Goal: Transaction & Acquisition: Purchase product/service

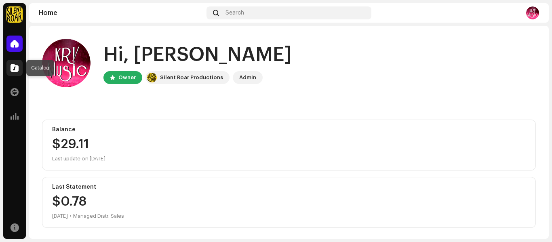
click at [15, 70] on span at bounding box center [15, 68] width 8 height 6
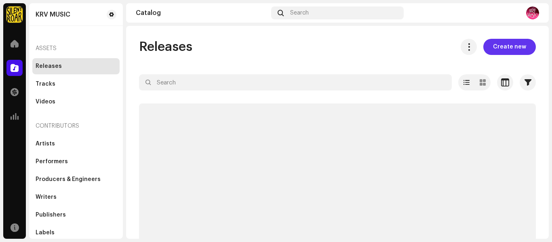
click at [507, 42] on span "Create new" at bounding box center [509, 47] width 33 height 16
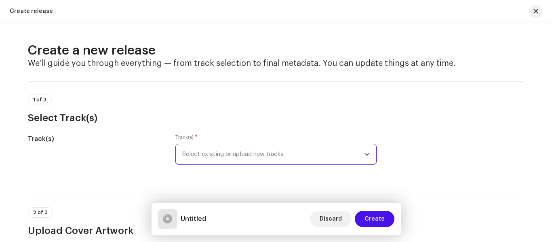
click at [276, 150] on span "Select existing or upload new tracks" at bounding box center [273, 154] width 182 height 20
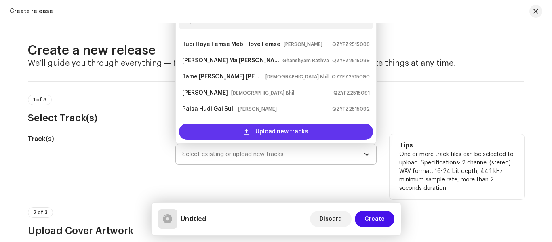
click at [279, 127] on span "Upload new tracks" at bounding box center [281, 132] width 53 height 16
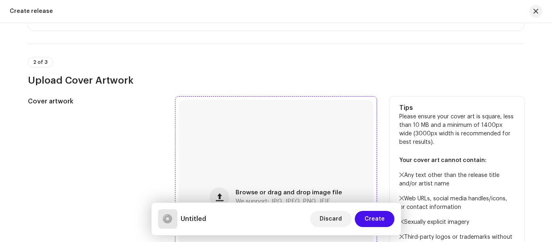
scroll to position [262, 0]
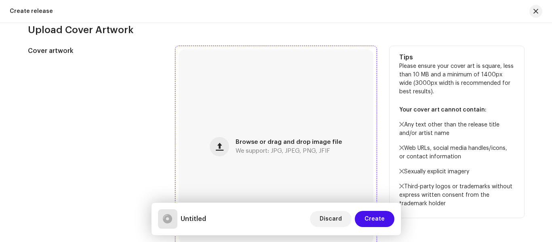
click at [242, 119] on div "Browse or drag and drop image file We support: JPG, JPEG, PNG, JFIF" at bounding box center [276, 146] width 195 height 195
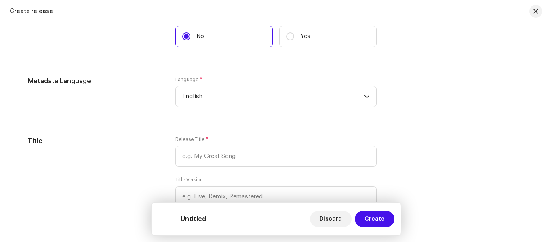
scroll to position [699, 0]
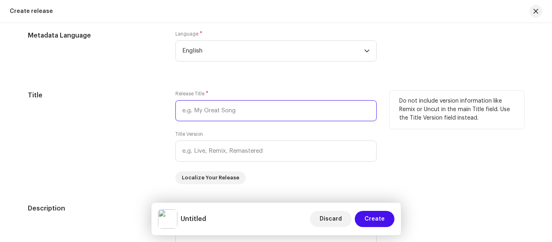
click at [211, 115] on input "text" at bounding box center [275, 110] width 201 height 21
type input "v"
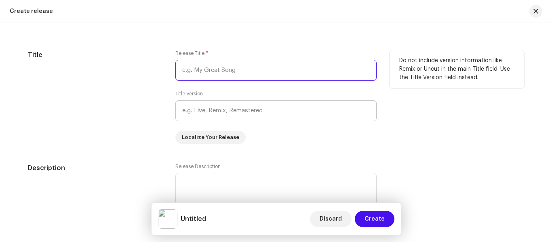
paste input "Prem Karnari Bhuli Gai"
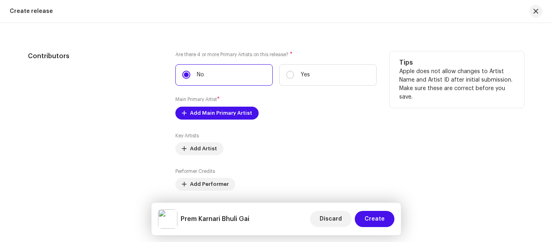
scroll to position [982, 0]
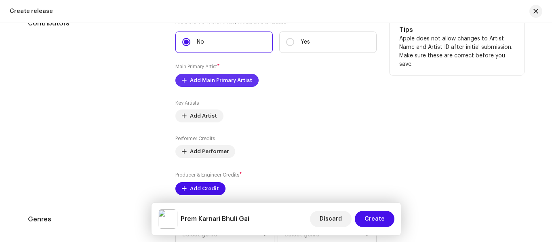
type input "Prem Karnari Bhuli Gai"
click at [232, 83] on span "Add Main Primary Artist" at bounding box center [221, 80] width 62 height 16
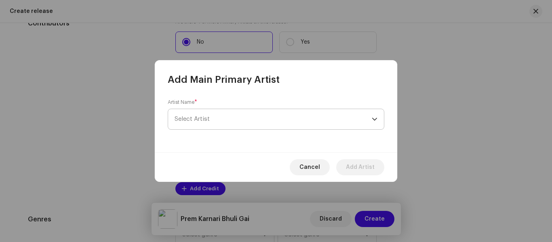
click at [241, 114] on span "Select Artist" at bounding box center [273, 119] width 197 height 20
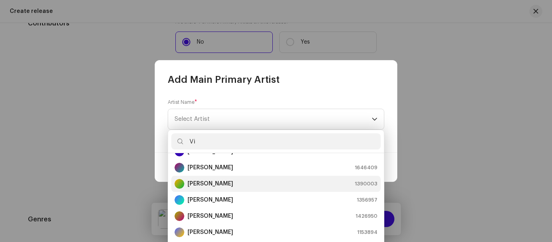
scroll to position [81, 0]
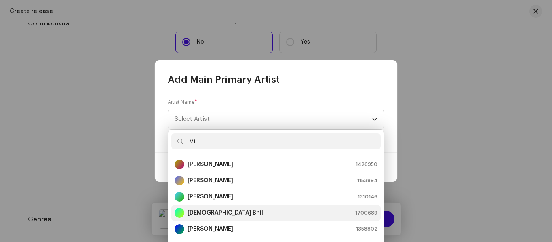
type input "Vi"
click at [231, 215] on div "[DEMOGRAPHIC_DATA] Bhil 1700689" at bounding box center [276, 213] width 203 height 10
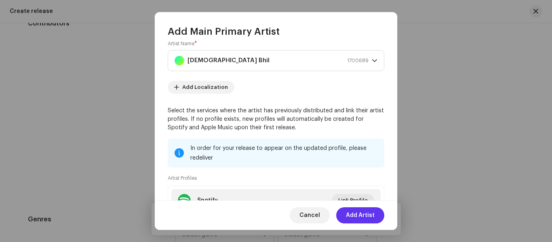
scroll to position [40, 0]
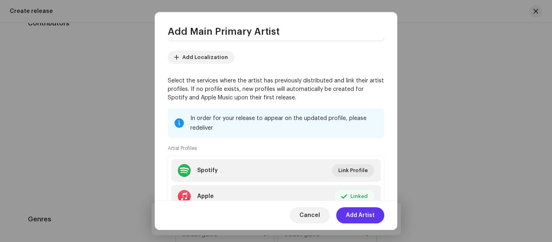
click at [344, 211] on button "Add Artist" at bounding box center [360, 215] width 48 height 16
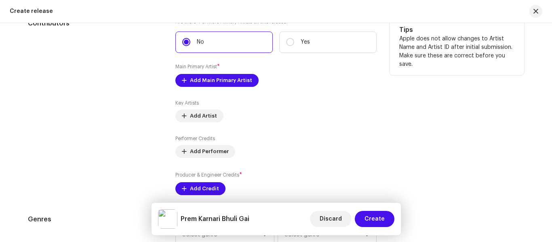
scroll to position [1022, 0]
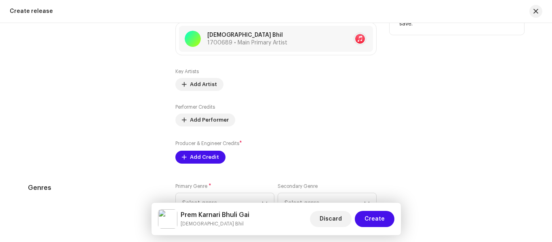
click at [195, 147] on label "Producer & Engineer Credits *" at bounding box center [208, 143] width 67 height 8
click at [196, 154] on span "Add Credit" at bounding box center [204, 157] width 29 height 16
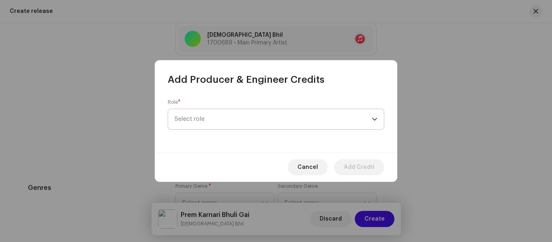
click at [216, 122] on span "Select role" at bounding box center [273, 119] width 197 height 20
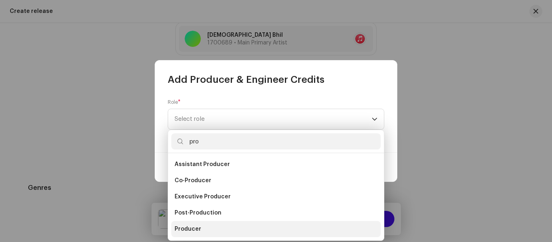
type input "pro"
click at [202, 230] on li "Producer" at bounding box center [275, 229] width 209 height 16
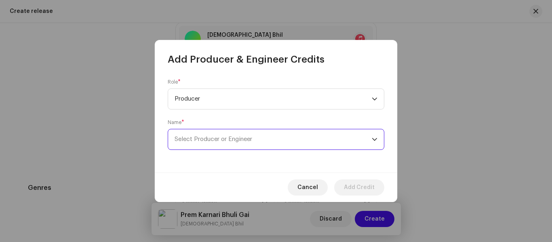
click at [205, 136] on span "Select Producer or Engineer" at bounding box center [214, 139] width 78 height 6
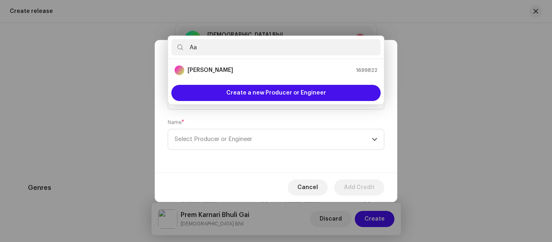
type input "A"
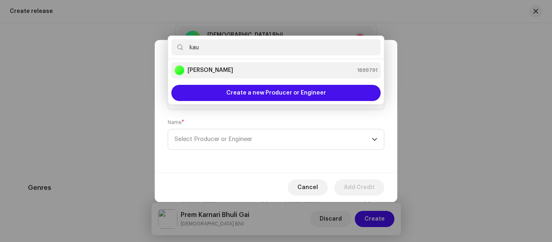
type input "kau"
click at [234, 66] on div "[PERSON_NAME] 1699791" at bounding box center [276, 70] width 203 height 10
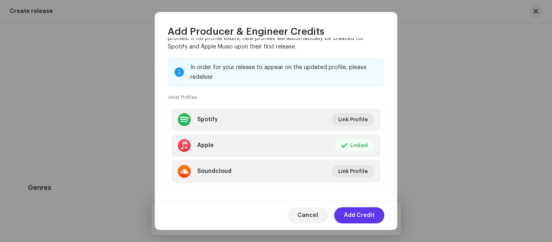
scroll to position [140, 0]
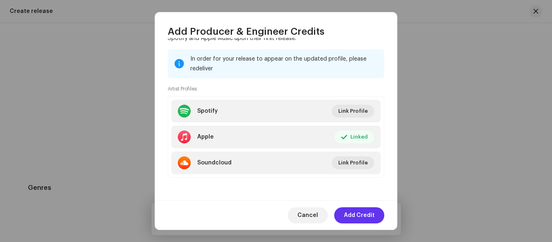
click at [367, 209] on span "Add Credit" at bounding box center [359, 215] width 31 height 16
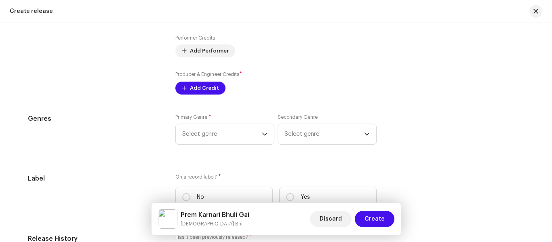
scroll to position [1103, 0]
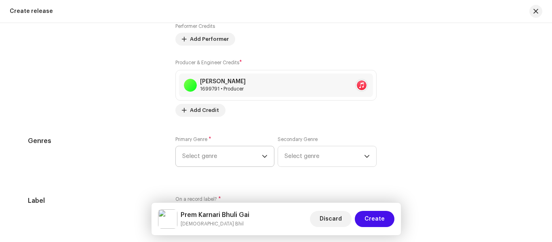
click at [222, 126] on div "Prefill release information from track metadata Compilation Is it a compilation…" at bounding box center [276, 13] width 496 height 1005
click at [221, 158] on span "Select genre" at bounding box center [222, 156] width 80 height 20
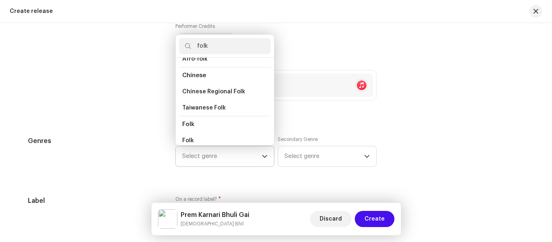
scroll to position [40, 0]
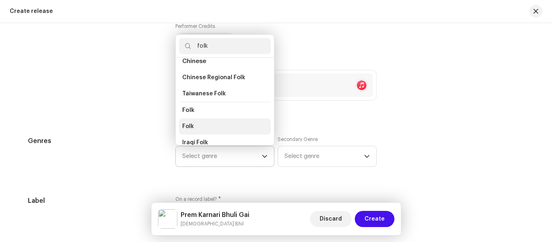
type input "folk"
click at [200, 126] on li "Folk" at bounding box center [225, 126] width 92 height 16
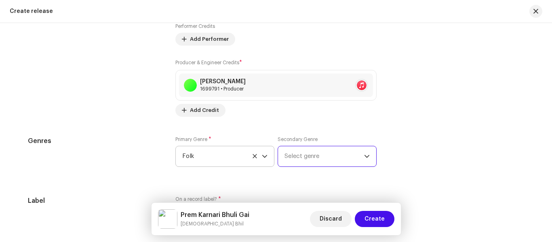
click at [317, 154] on span "Select genre" at bounding box center [324, 156] width 80 height 20
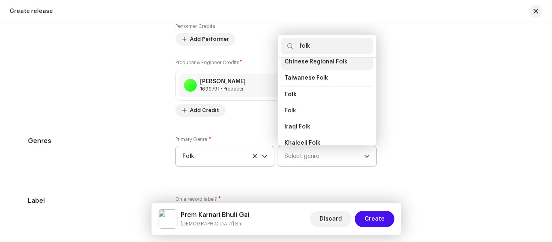
scroll to position [81, 0]
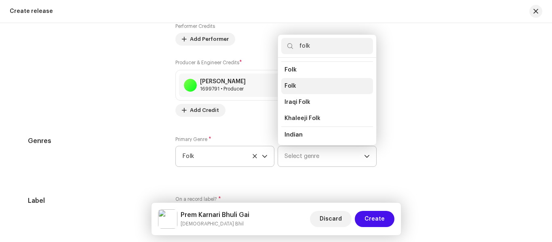
type input "folk"
click at [295, 89] on li "Folk" at bounding box center [327, 86] width 92 height 16
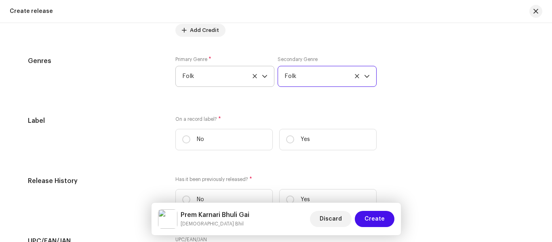
scroll to position [1184, 0]
click at [291, 140] on input "Yes" at bounding box center [290, 139] width 8 height 8
radio input "true"
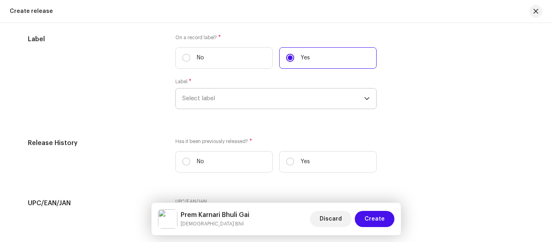
click at [207, 96] on span "Select label" at bounding box center [273, 99] width 182 height 20
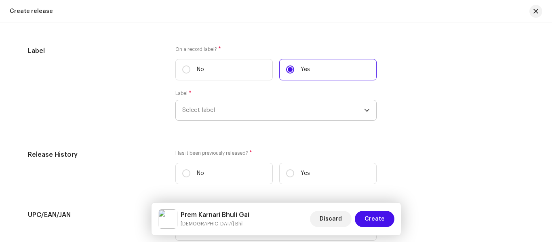
type input "k"
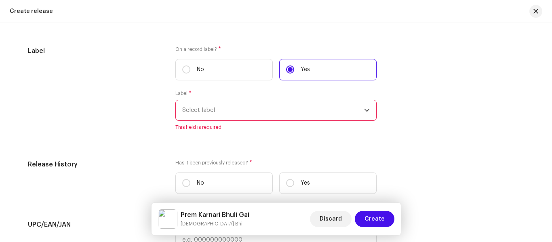
scroll to position [1250, 0]
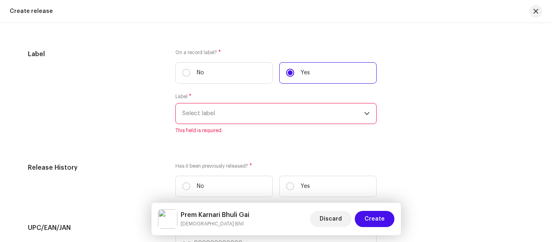
click at [214, 113] on span "Select label" at bounding box center [273, 113] width 182 height 20
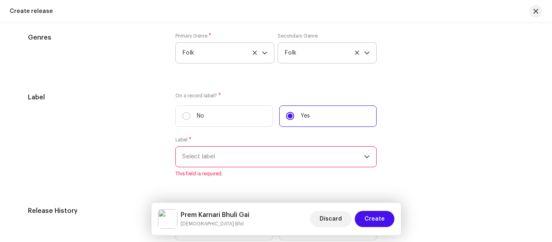
scroll to position [1198, 0]
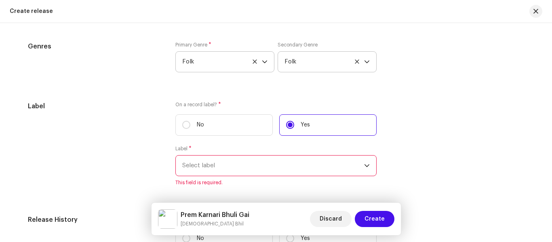
click at [214, 164] on span "Select label" at bounding box center [273, 166] width 182 height 20
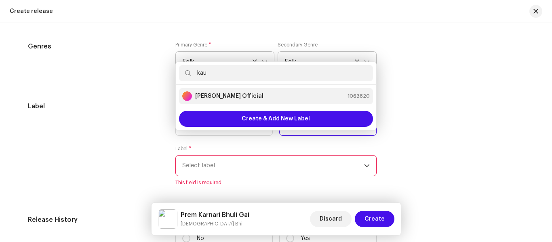
type input "kau"
click at [217, 91] on div "[PERSON_NAME] Official" at bounding box center [222, 96] width 81 height 10
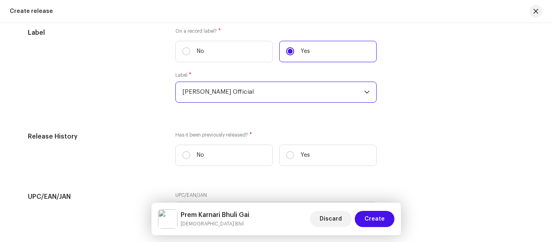
scroll to position [1319, 0]
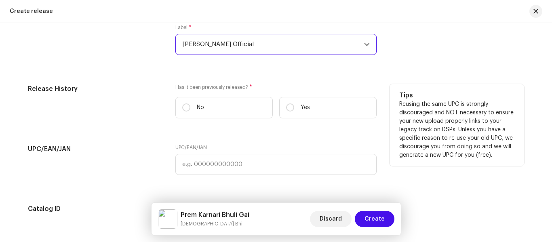
click at [152, 108] on div "Release History Has it been previously released? * No Yes Tips Reusing the same…" at bounding box center [276, 104] width 496 height 41
click at [177, 110] on label "No" at bounding box center [223, 107] width 97 height 21
click at [182, 110] on input "No" at bounding box center [186, 107] width 8 height 8
radio input "true"
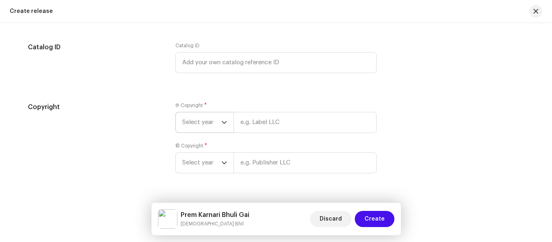
click at [199, 122] on span "Select year" at bounding box center [201, 122] width 39 height 20
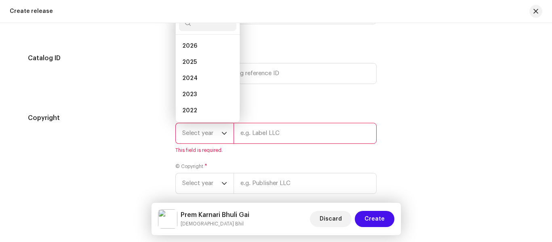
scroll to position [13, 0]
click at [195, 49] on li "2025" at bounding box center [207, 49] width 57 height 16
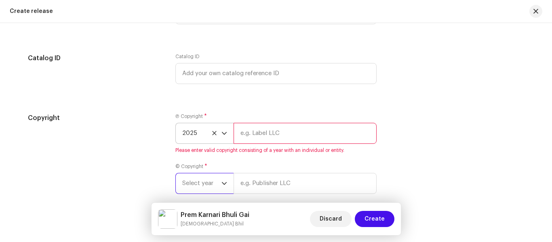
click at [211, 187] on span "Select year" at bounding box center [201, 183] width 39 height 20
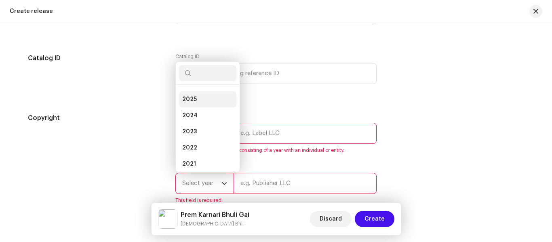
click at [190, 99] on span "2025" at bounding box center [189, 99] width 15 height 8
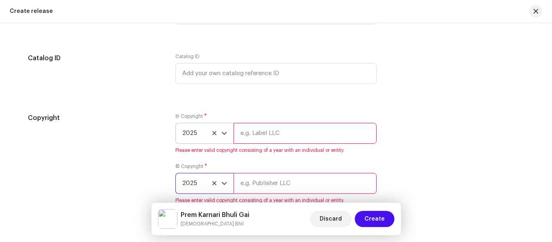
click at [271, 134] on input "text" at bounding box center [305, 133] width 143 height 21
type input "K"
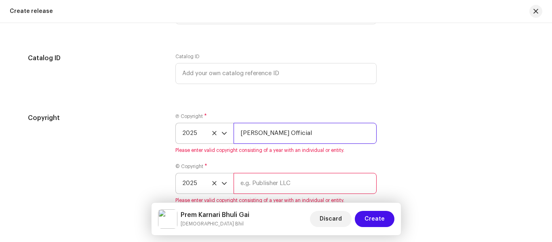
type input "[PERSON_NAME] Official"
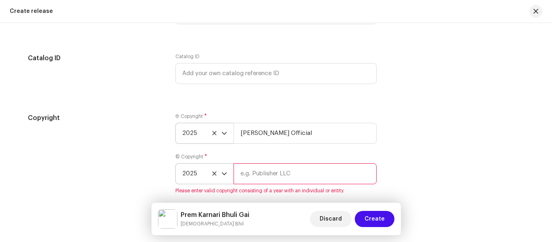
click at [268, 182] on input "text" at bounding box center [305, 173] width 143 height 21
type input "[PERSON_NAME] Official"
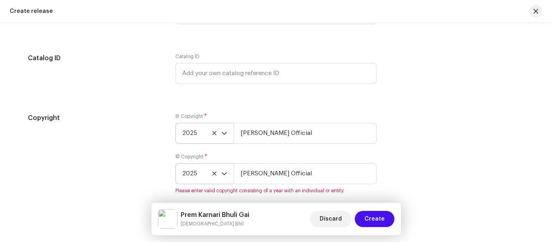
drag, startPoint x: 434, startPoint y: 173, endPoint x: 438, endPoint y: 169, distance: 6.3
click at [438, 169] on div "Copyright Ⓟ Copyright * 2025 [PERSON_NAME] Official © Copyright * 2025 [PERSON_…" at bounding box center [276, 158] width 496 height 91
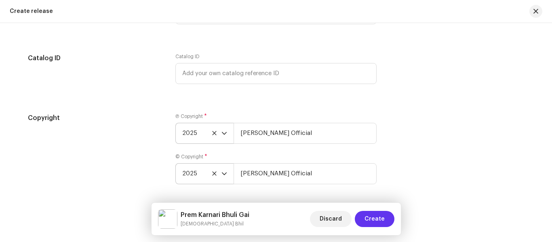
click at [372, 225] on span "Create" at bounding box center [375, 219] width 20 height 16
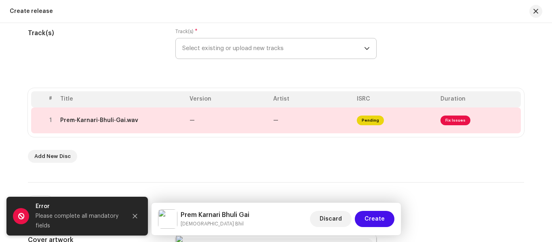
scroll to position [105, 0]
click at [257, 120] on td "—" at bounding box center [228, 121] width 84 height 26
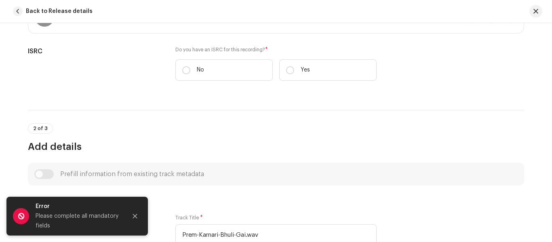
scroll to position [202, 0]
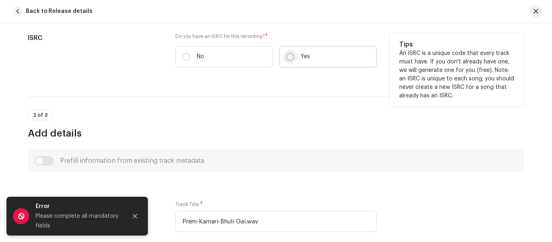
click at [291, 55] on input "Yes" at bounding box center [290, 57] width 8 height 8
radio input "true"
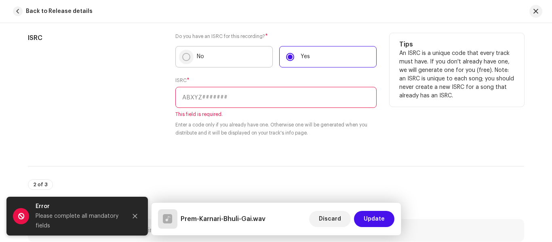
click at [185, 59] on input "No" at bounding box center [186, 57] width 8 height 8
radio input "true"
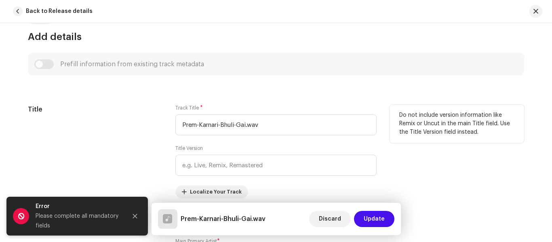
scroll to position [364, 0]
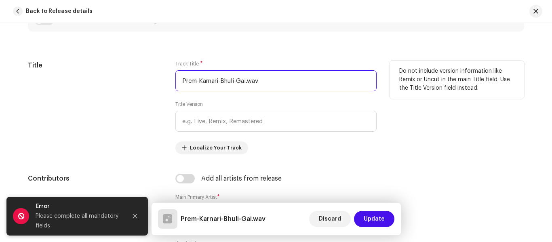
drag, startPoint x: 281, startPoint y: 74, endPoint x: 129, endPoint y: 79, distance: 152.0
click at [129, 79] on div "Title Track Title * Prem-Karnari-Bhuli-Gai.wav Title Version Localize Your Trac…" at bounding box center [276, 108] width 496 height 94
paste input "[PERSON_NAME] Gai"
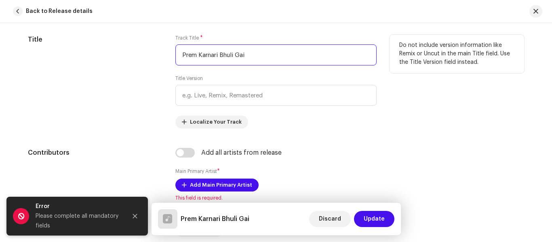
scroll to position [485, 0]
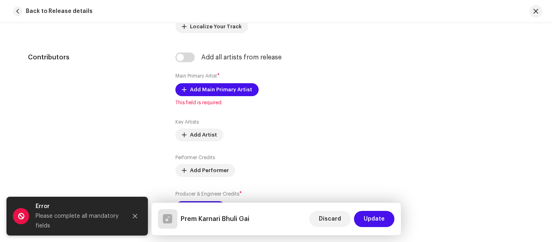
type input "Prem Karnari Bhuli Gai"
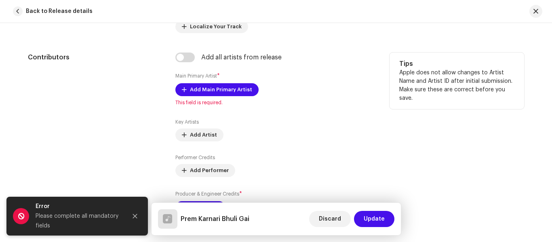
click at [188, 63] on div "Add all artists from release Main Primary Artist * Add Main Primary Artist This…" at bounding box center [275, 138] width 201 height 171
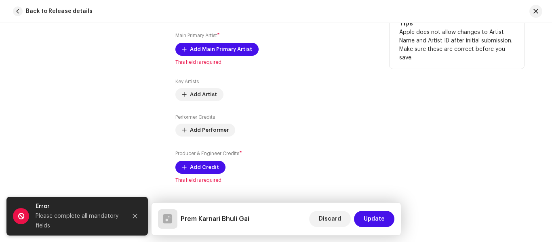
click at [182, 24] on div "Add all artists from release Main Primary Artist * Add Main Primary Artist This…" at bounding box center [275, 97] width 201 height 171
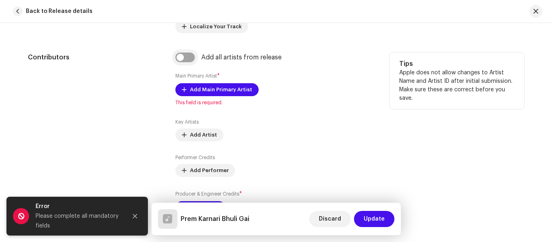
click at [185, 60] on input "checkbox" at bounding box center [184, 58] width 19 height 10
checkbox input "true"
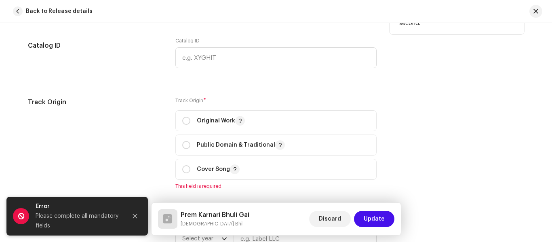
scroll to position [1010, 0]
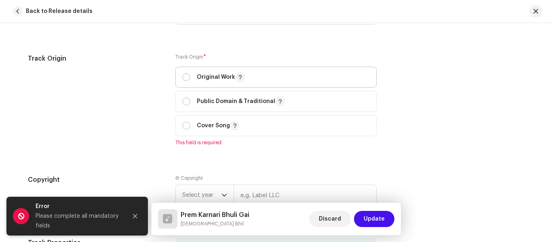
click at [183, 71] on span "Original Work" at bounding box center [276, 77] width 188 height 20
radio input "true"
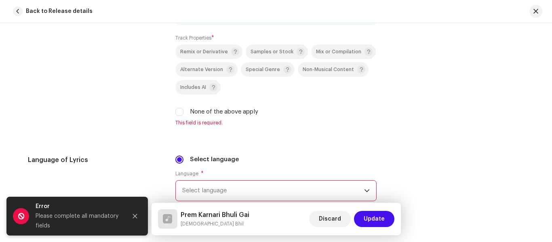
scroll to position [1253, 0]
drag, startPoint x: 179, startPoint y: 111, endPoint x: 207, endPoint y: 138, distance: 38.6
click at [179, 112] on input "None of the above apply" at bounding box center [179, 111] width 8 height 8
checkbox input "true"
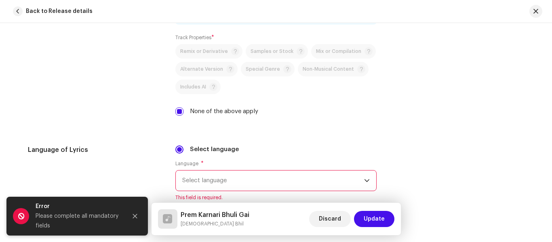
click at [229, 181] on span "Select language" at bounding box center [273, 181] width 182 height 20
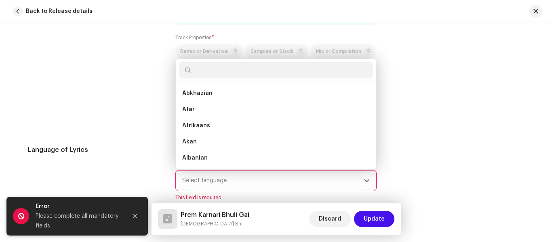
type input "g"
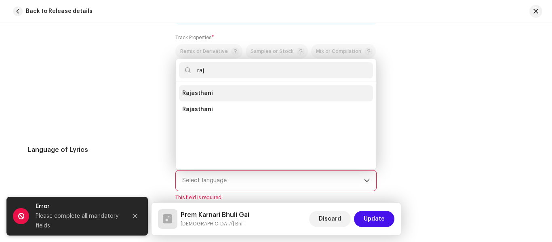
type input "raj"
click at [224, 93] on li "Rajasthani" at bounding box center [276, 93] width 194 height 16
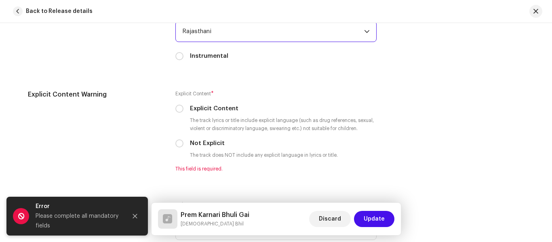
scroll to position [1414, 0]
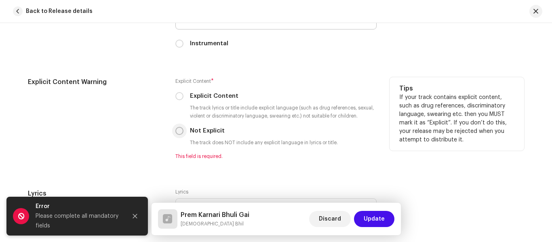
click at [179, 131] on input "Not Explicit" at bounding box center [179, 131] width 8 height 8
radio input "true"
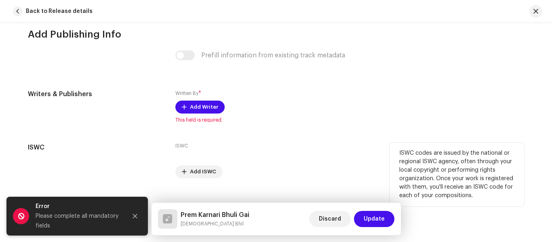
scroll to position [1679, 0]
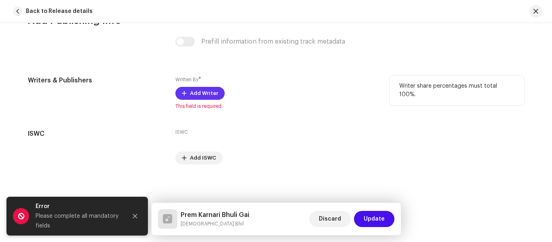
click at [191, 89] on span "Add Writer" at bounding box center [204, 93] width 28 height 16
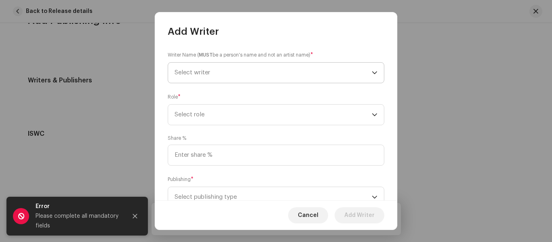
click at [196, 70] on span "Select writer" at bounding box center [193, 73] width 36 height 6
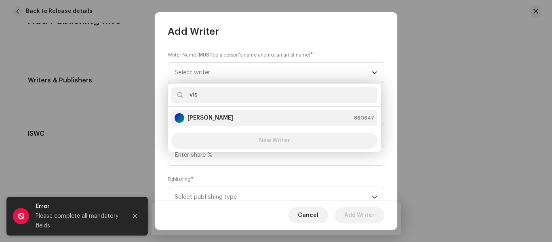
type input "vis"
click at [210, 116] on strong "[PERSON_NAME]" at bounding box center [211, 118] width 46 height 8
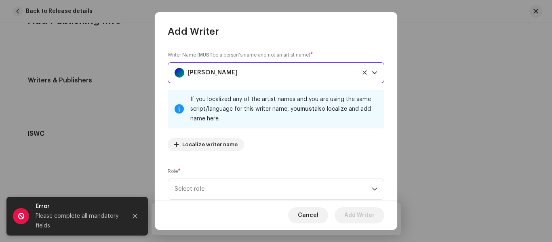
click at [362, 70] on icon at bounding box center [364, 72] width 5 height 5
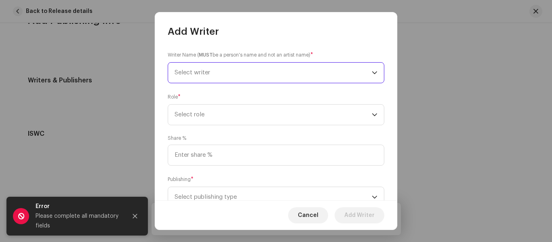
click at [226, 78] on span "Select writer" at bounding box center [273, 73] width 197 height 20
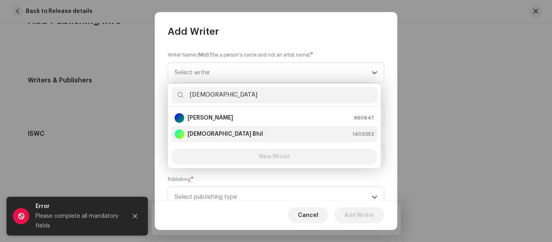
type input "[DEMOGRAPHIC_DATA]"
click at [231, 135] on div "Vishnu Bhil 1403252" at bounding box center [275, 134] width 200 height 10
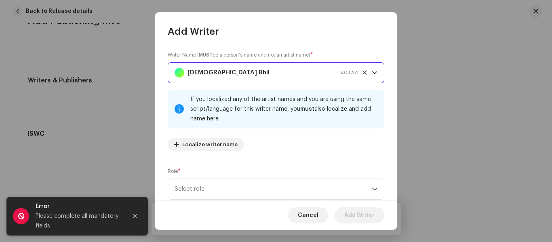
click at [221, 200] on div "Writer Name ( MUST be a person's name and not an artist name) * [PERSON_NAME] 1…" at bounding box center [276, 119] width 242 height 162
click at [216, 185] on span "Select role" at bounding box center [273, 189] width 197 height 20
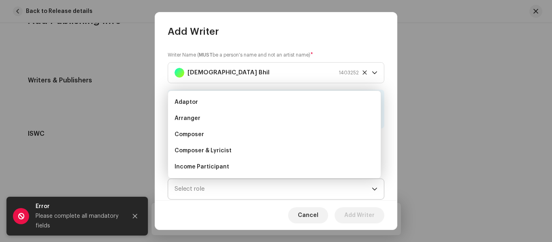
scroll to position [13, 0]
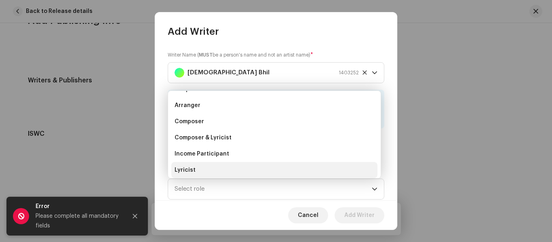
click at [213, 172] on li "Lyricist" at bounding box center [274, 170] width 206 height 16
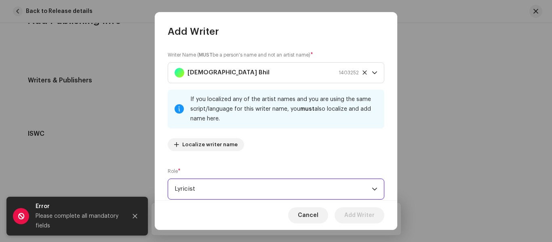
scroll to position [81, 0]
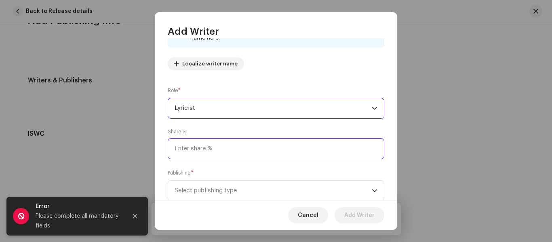
click at [196, 150] on input at bounding box center [276, 148] width 217 height 21
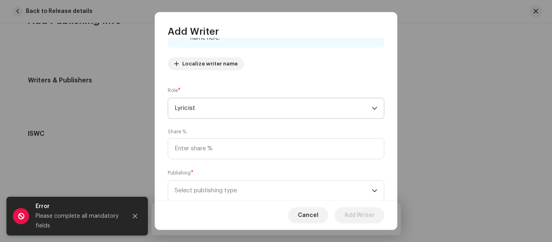
click at [205, 99] on span "Lyricist" at bounding box center [273, 108] width 197 height 20
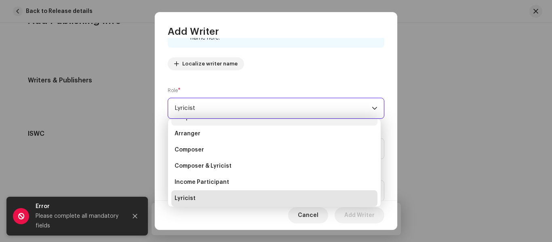
scroll to position [3, 0]
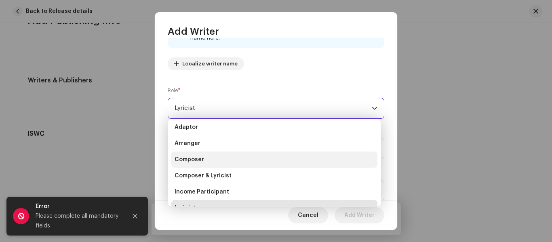
click at [198, 159] on span "Composer" at bounding box center [190, 160] width 30 height 8
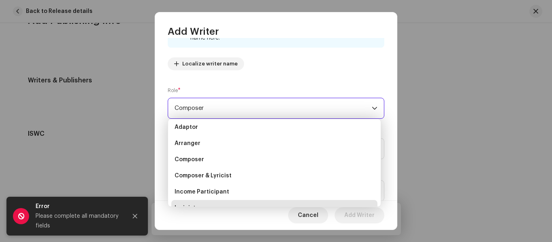
scroll to position [0, 0]
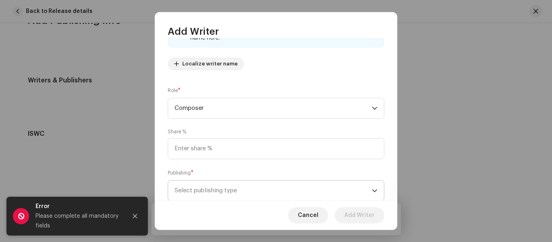
click at [213, 191] on span "Select publishing type" at bounding box center [273, 191] width 197 height 20
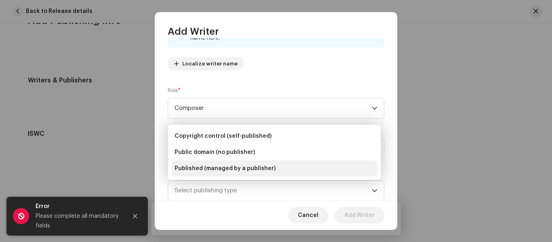
click at [204, 168] on span "Published (managed by a publisher)" at bounding box center [225, 168] width 101 height 8
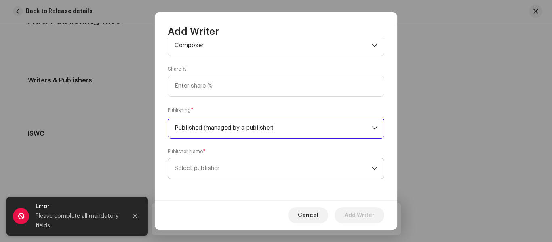
scroll to position [145, 0]
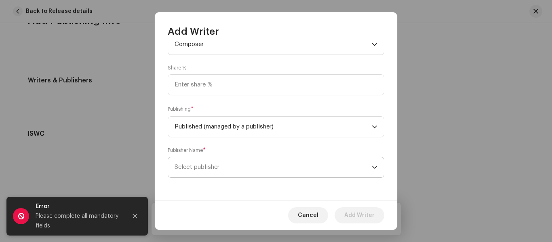
click at [207, 161] on span "Select publisher" at bounding box center [273, 167] width 197 height 20
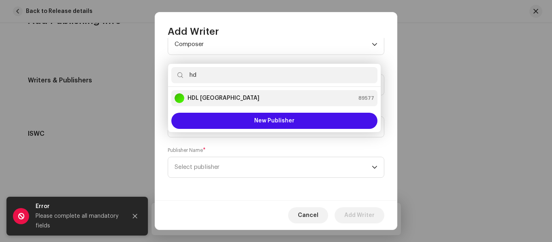
type input "hd"
click at [209, 103] on li "HDL India 89577" at bounding box center [274, 98] width 206 height 16
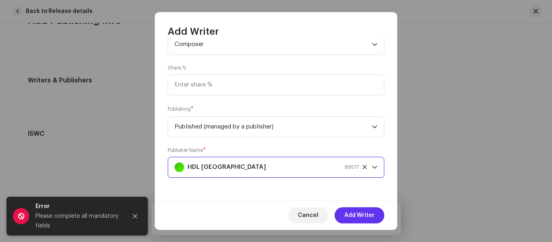
click at [370, 213] on span "Add Writer" at bounding box center [359, 215] width 30 height 16
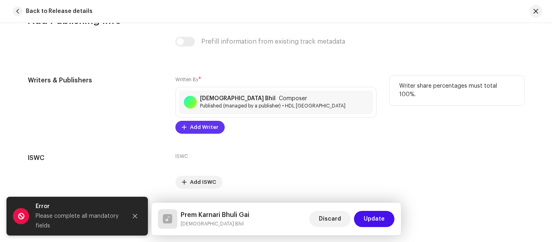
click at [211, 124] on span "Add Writer" at bounding box center [204, 127] width 28 height 16
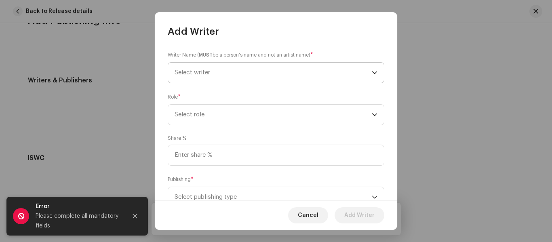
click at [207, 76] on span "Select writer" at bounding box center [273, 73] width 197 height 20
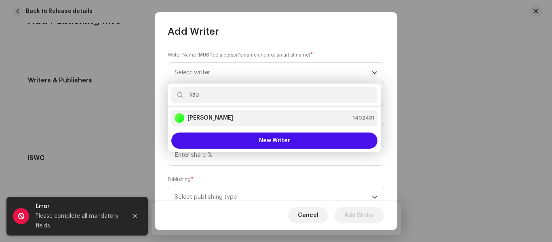
type input "kau"
click at [214, 122] on div "[PERSON_NAME]" at bounding box center [204, 118] width 59 height 10
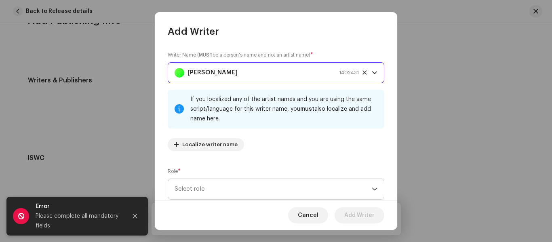
click at [230, 186] on span "Select role" at bounding box center [273, 189] width 197 height 20
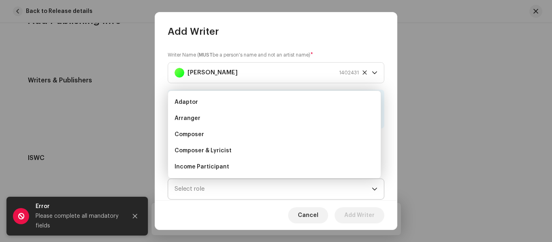
scroll to position [13, 0]
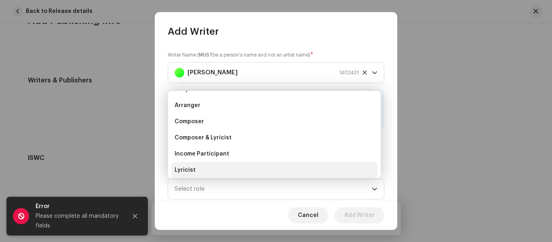
click at [214, 169] on li "Lyricist" at bounding box center [274, 170] width 206 height 16
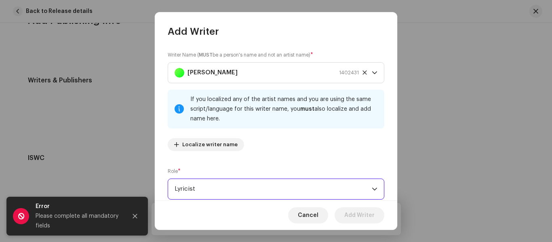
scroll to position [104, 0]
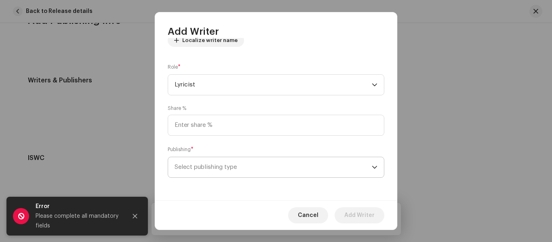
click at [242, 166] on span "Select publishing type" at bounding box center [273, 167] width 197 height 20
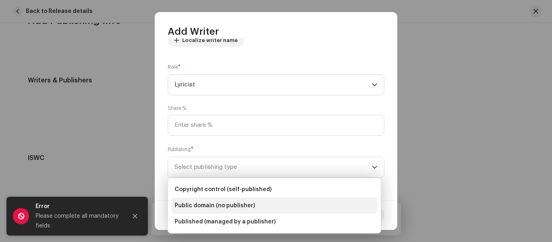
click at [245, 200] on li "Public domain (no publisher)" at bounding box center [274, 206] width 206 height 16
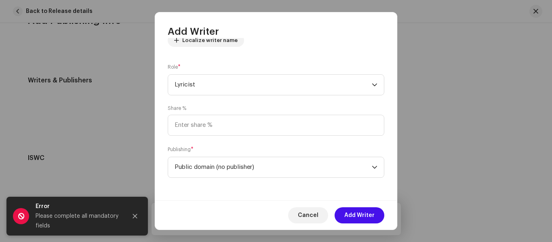
click at [377, 220] on button "Add Writer" at bounding box center [360, 215] width 50 height 16
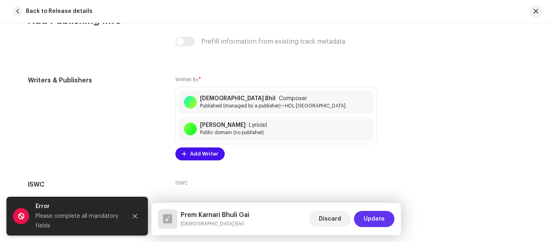
click at [379, 218] on span "Update" at bounding box center [374, 219] width 21 height 16
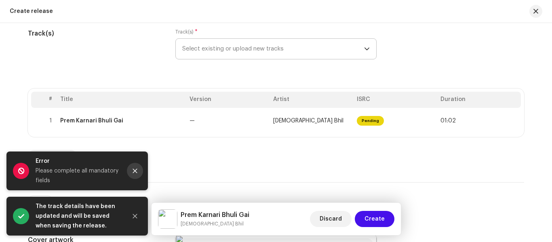
click at [139, 169] on button "Close" at bounding box center [135, 171] width 16 height 16
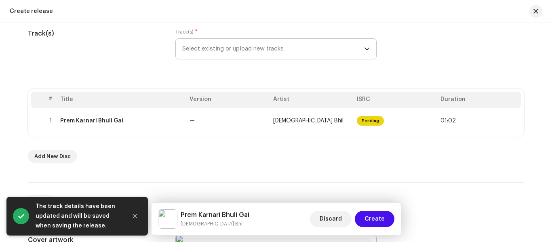
click at [363, 211] on div "Discard Create" at bounding box center [352, 218] width 84 height 19
click at [370, 215] on span "Create" at bounding box center [375, 219] width 20 height 16
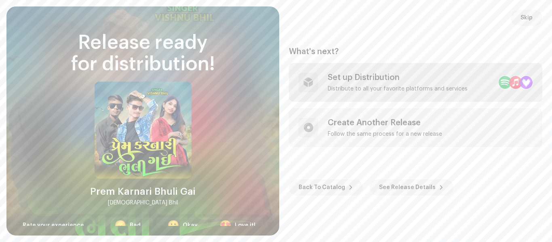
click at [331, 72] on div "Set up Distribution Distribute to all your favorite platforms and services" at bounding box center [415, 82] width 253 height 39
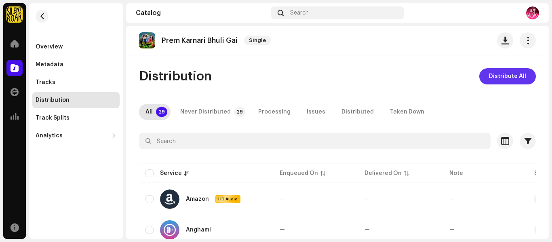
click at [509, 72] on span "Distribute All" at bounding box center [507, 76] width 37 height 16
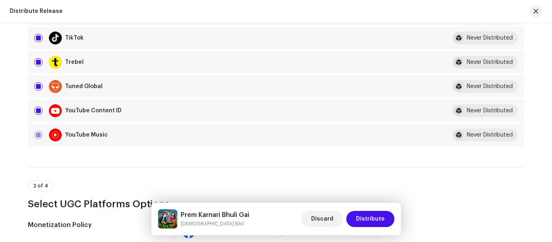
scroll to position [768, 0]
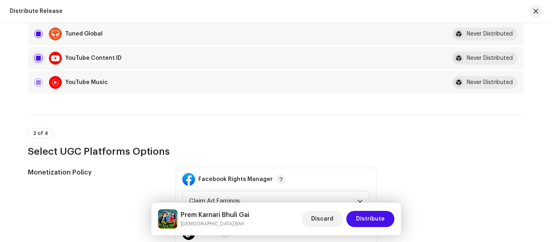
click at [34, 56] on input "checkbox" at bounding box center [38, 58] width 8 height 8
checkbox input "false"
click at [371, 211] on span "Distribute" at bounding box center [370, 219] width 29 height 16
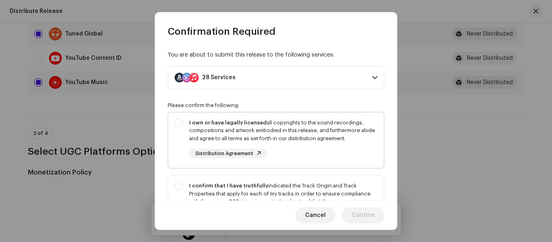
drag, startPoint x: 176, startPoint y: 118, endPoint x: 173, endPoint y: 158, distance: 40.5
click at [176, 120] on div "I own or have legally licensed all copyrights to the sound recordings, composit…" at bounding box center [276, 138] width 216 height 53
checkbox input "true"
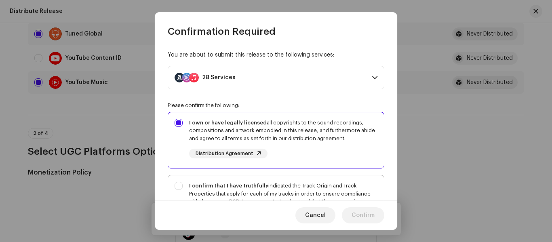
click at [181, 181] on div "I confirm that I have truthfully indicated the Track Origin and Track Propertie…" at bounding box center [276, 209] width 216 height 69
checkbox input "true"
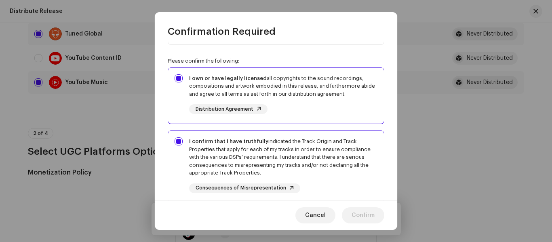
scroll to position [162, 0]
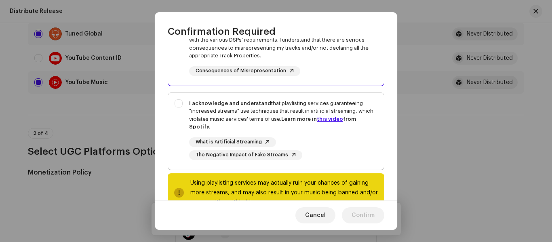
click at [186, 106] on div "I acknowledge and understand that playlisting services guaranteeing "increased …" at bounding box center [276, 130] width 216 height 74
checkbox input "true"
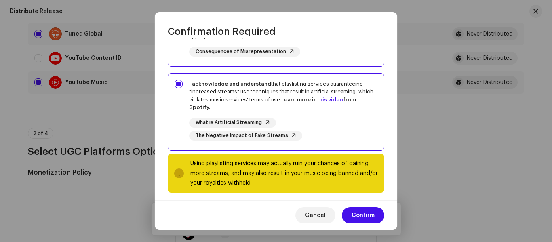
scroll to position [186, 0]
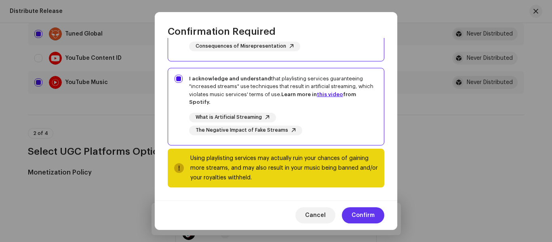
click at [362, 215] on span "Confirm" at bounding box center [363, 215] width 23 height 16
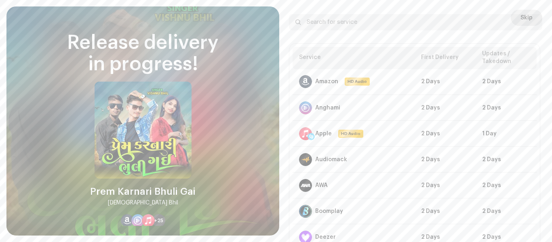
click at [530, 11] on button "Skip" at bounding box center [527, 18] width 32 height 16
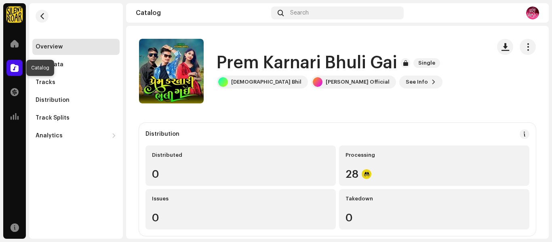
click at [8, 71] on div at bounding box center [14, 68] width 16 height 16
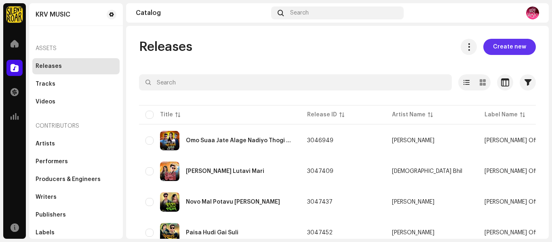
click at [495, 48] on span "Create new" at bounding box center [509, 47] width 33 height 16
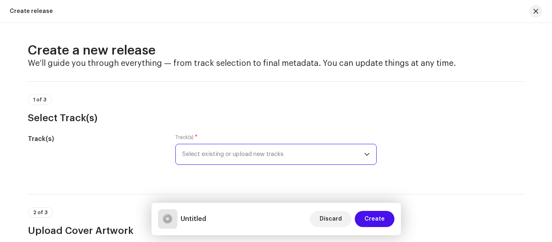
click at [252, 149] on span "Select existing or upload new tracks" at bounding box center [273, 154] width 182 height 20
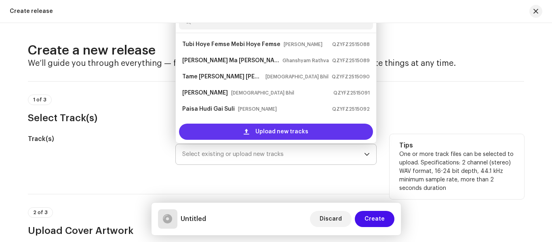
click at [250, 135] on div "Upload new tracks" at bounding box center [276, 132] width 194 height 16
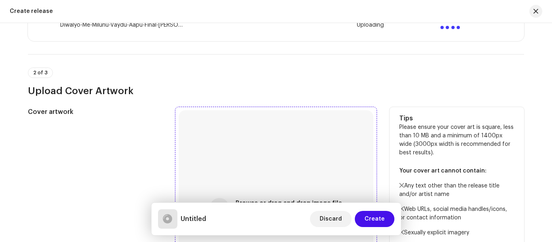
scroll to position [202, 0]
click at [258, 173] on div "Browse or drag and drop image file We support: JPG, JPEG, PNG, JFIF" at bounding box center [276, 207] width 195 height 195
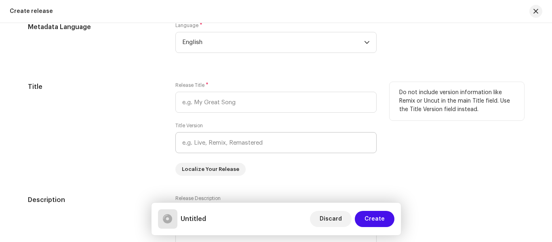
scroll to position [687, 0]
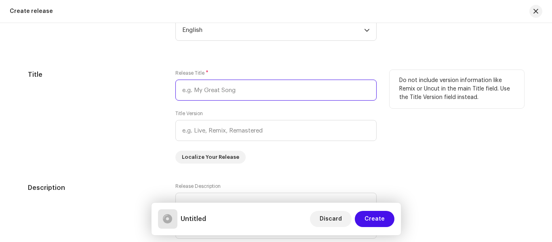
click at [186, 87] on input "text" at bounding box center [275, 90] width 201 height 21
paste input "Diwalyo Me Milunu Vaydu Aapu Final Hoye"
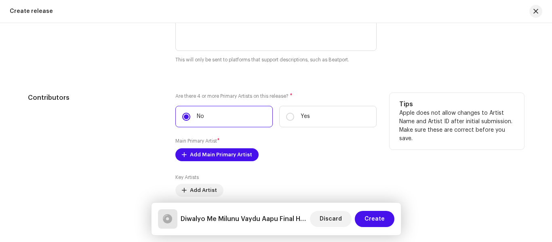
scroll to position [889, 0]
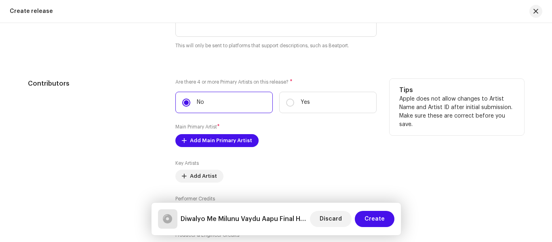
type input "Diwalyo Me Milunu Vaydu Aapu Final Hoye"
click at [204, 154] on div "Are there 4 or more Primary Artists on this release? * No Yes Main Primary Arti…" at bounding box center [275, 167] width 201 height 177
click at [196, 143] on span "Add Main Primary Artist" at bounding box center [221, 141] width 62 height 16
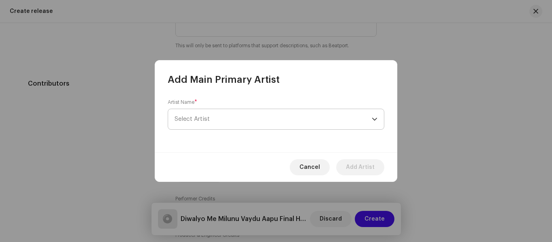
click at [201, 120] on span "Select Artist" at bounding box center [192, 119] width 35 height 6
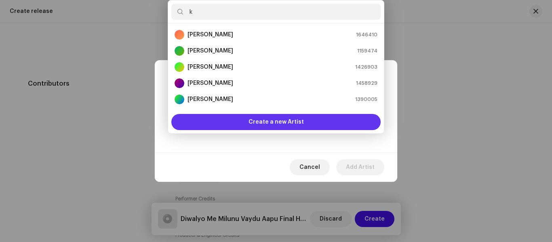
type input "ki"
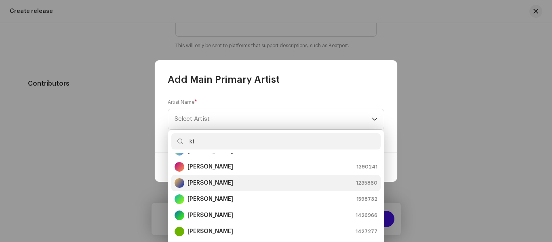
scroll to position [48, 0]
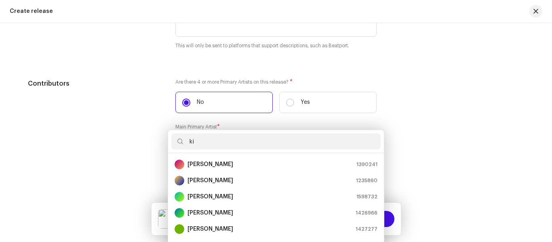
click at [421, 152] on div "Add Main Primary Artist Artist Name * [PERSON_NAME] Cancel Add Artist" at bounding box center [276, 121] width 552 height 242
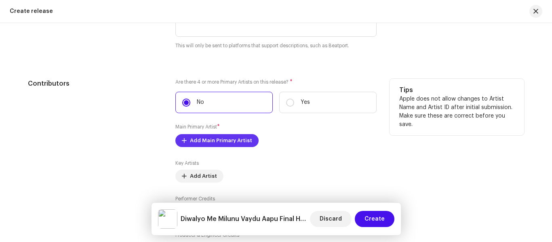
click at [227, 138] on span "Add Main Primary Artist" at bounding box center [221, 141] width 62 height 16
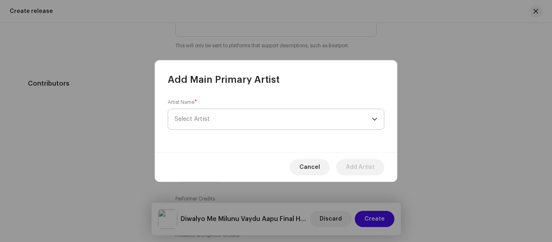
click at [213, 119] on span "Select Artist" at bounding box center [273, 119] width 197 height 20
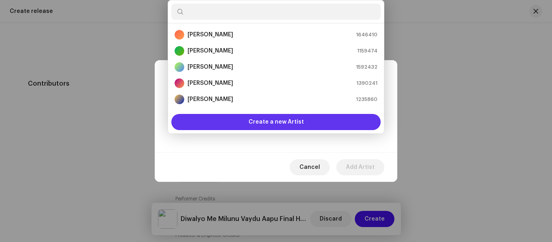
click at [268, 122] on span "Create a new Artist" at bounding box center [276, 122] width 55 height 16
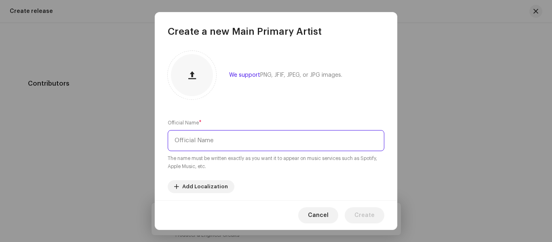
click at [187, 133] on input "text" at bounding box center [276, 140] width 217 height 21
type input "[PERSON_NAME]"
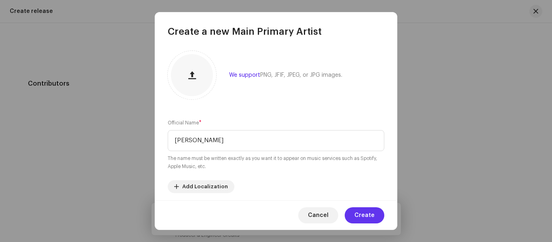
drag, startPoint x: 370, startPoint y: 205, endPoint x: 370, endPoint y: 211, distance: 6.1
click at [370, 211] on div "Cancel Create" at bounding box center [276, 215] width 242 height 30
click at [370, 212] on span "Create" at bounding box center [364, 215] width 20 height 16
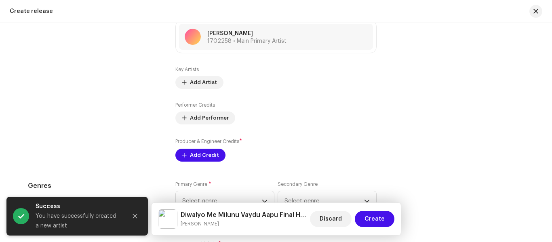
scroll to position [1010, 0]
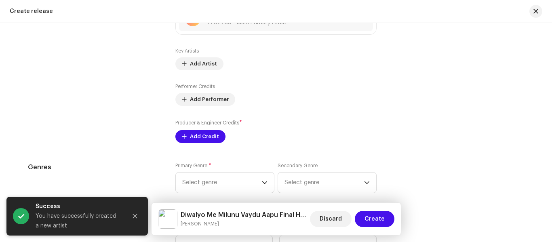
click at [195, 143] on div "Prefill release information from track metadata Compilation Is it a compilation…" at bounding box center [276, 57] width 496 height 971
click at [190, 135] on span "Add Credit" at bounding box center [204, 137] width 29 height 16
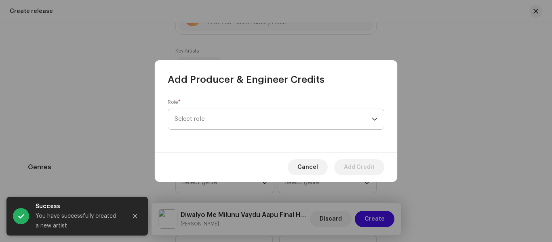
click at [195, 121] on span "Select role" at bounding box center [273, 119] width 197 height 20
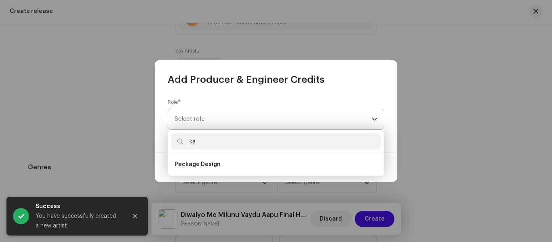
type input "kau"
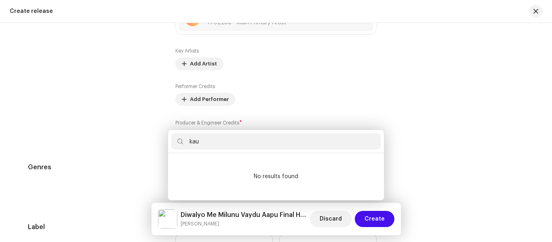
click at [442, 144] on div "Add Producer & Engineer Credits Role * Select role Cancel Add Credit" at bounding box center [276, 121] width 552 height 242
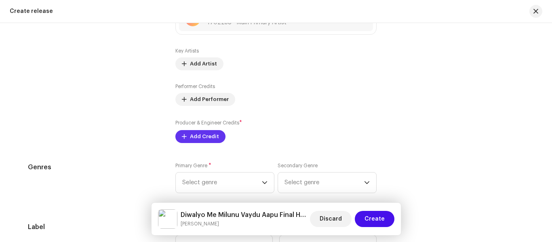
click at [202, 137] on span "Add Credit" at bounding box center [204, 137] width 29 height 16
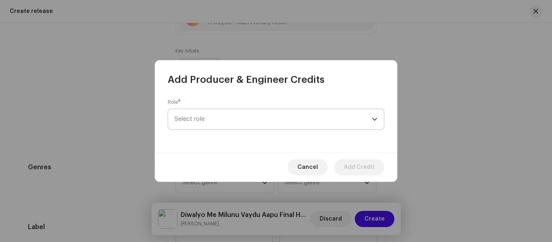
click at [199, 115] on span "Select role" at bounding box center [273, 119] width 197 height 20
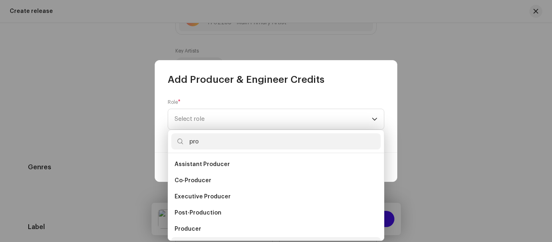
scroll to position [13, 0]
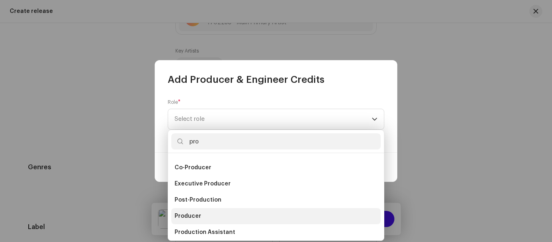
type input "pro"
click at [196, 215] on span "Producer" at bounding box center [188, 216] width 27 height 8
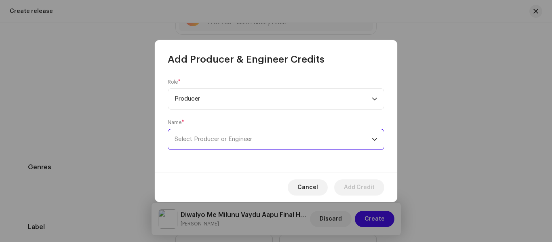
click at [196, 145] on span "Select Producer or Engineer" at bounding box center [273, 139] width 197 height 20
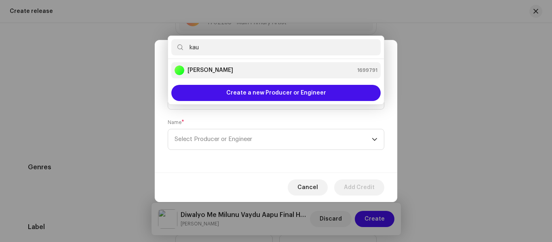
type input "kau"
click at [209, 69] on strong "[PERSON_NAME]" at bounding box center [211, 70] width 46 height 8
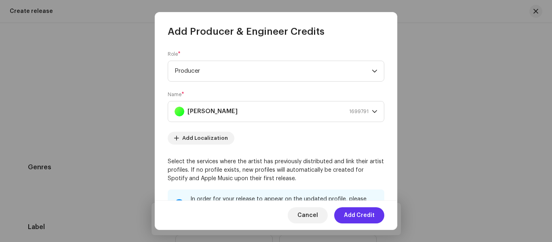
click at [354, 213] on span "Add Credit" at bounding box center [359, 215] width 31 height 16
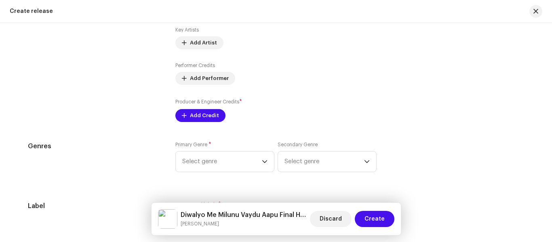
scroll to position [1091, 0]
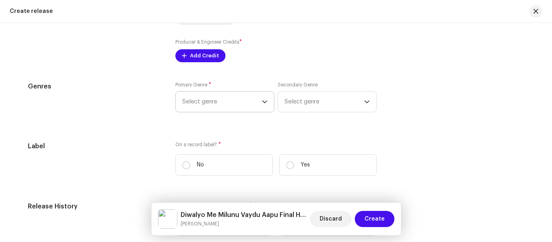
click at [205, 105] on span "Select genre" at bounding box center [222, 102] width 80 height 20
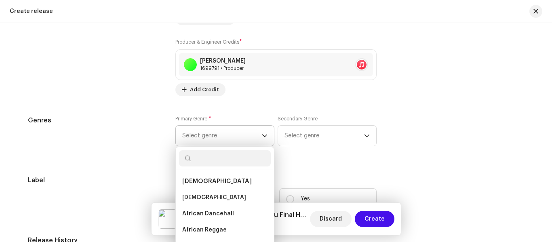
type input "f"
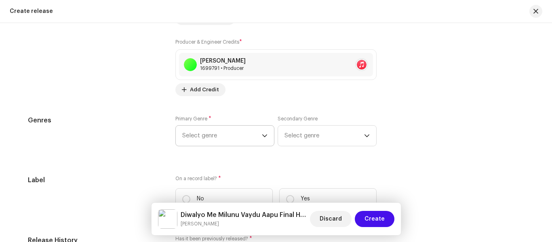
scroll to position [1090, 0]
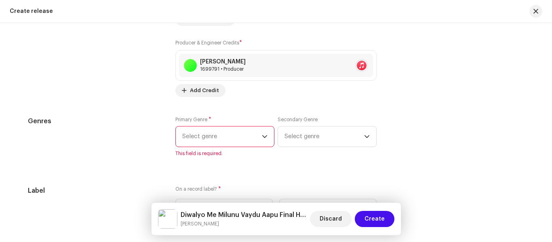
click at [206, 135] on span "Select genre" at bounding box center [222, 136] width 80 height 20
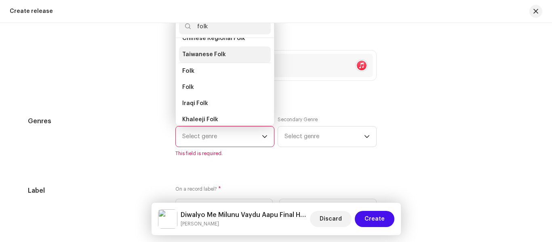
scroll to position [81, 0]
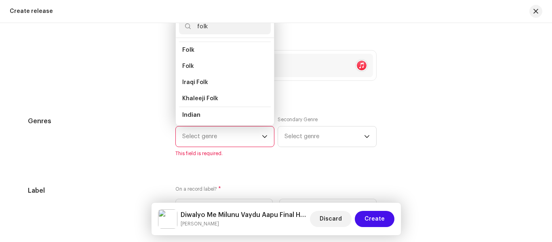
type input "folk"
click at [197, 48] on li "Folk" at bounding box center [225, 50] width 92 height 17
click at [200, 62] on li "Folk" at bounding box center [225, 66] width 92 height 16
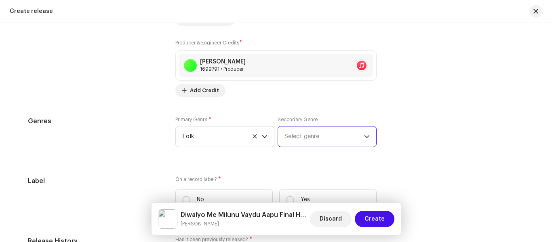
click at [303, 135] on span "Select genre" at bounding box center [324, 136] width 80 height 20
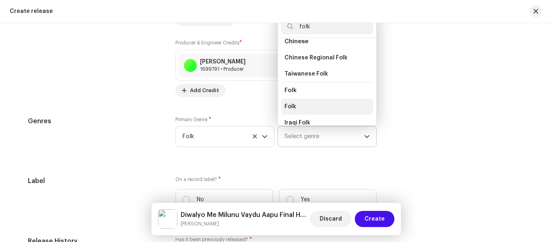
scroll to position [46, 0]
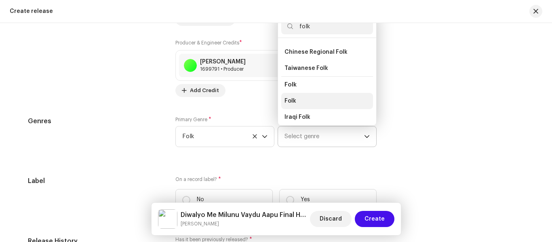
type input "folk"
click at [302, 100] on li "Folk" at bounding box center [327, 101] width 92 height 16
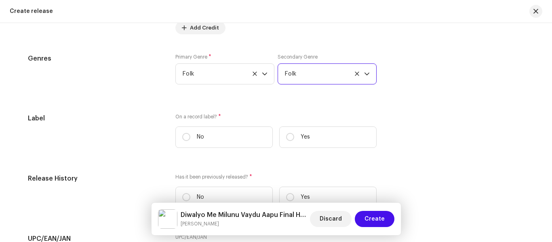
scroll to position [1204, 0]
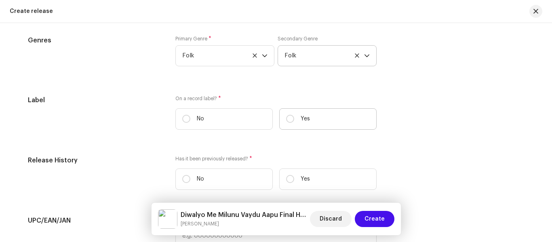
click at [293, 118] on label "Yes" at bounding box center [327, 118] width 97 height 21
click at [293, 118] on input "Yes" at bounding box center [290, 119] width 8 height 8
radio input "true"
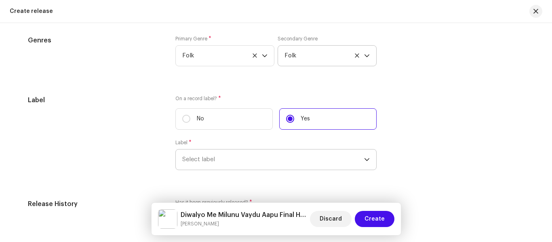
click at [220, 157] on span "Select label" at bounding box center [273, 160] width 182 height 20
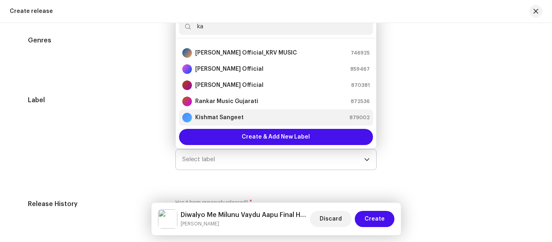
scroll to position [0, 0]
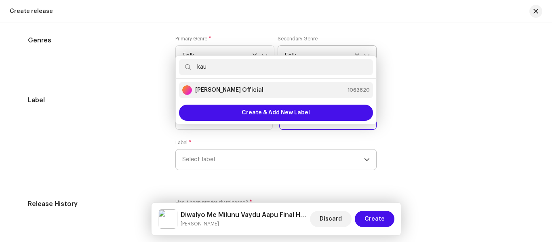
type input "kau"
click at [226, 91] on strong "[PERSON_NAME] Official" at bounding box center [229, 90] width 68 height 8
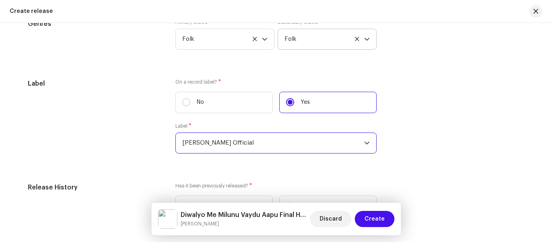
scroll to position [1244, 0]
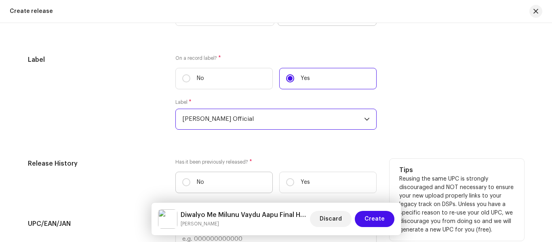
click at [205, 182] on label "No" at bounding box center [223, 182] width 97 height 21
click at [190, 182] on input "No" at bounding box center [186, 182] width 8 height 8
radio input "true"
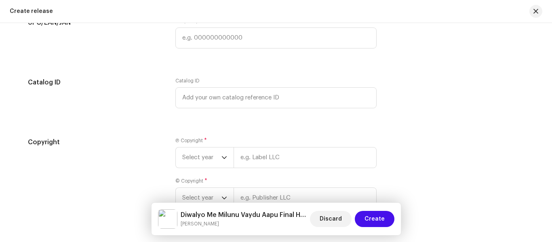
scroll to position [1446, 0]
click at [190, 156] on span "Select year" at bounding box center [201, 157] width 39 height 20
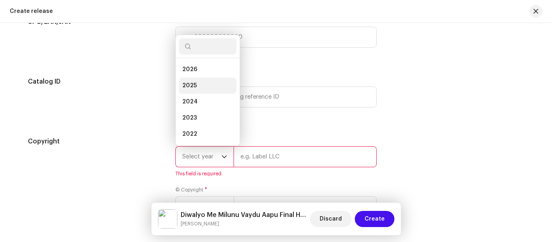
click at [196, 87] on li "2025" at bounding box center [207, 86] width 57 height 16
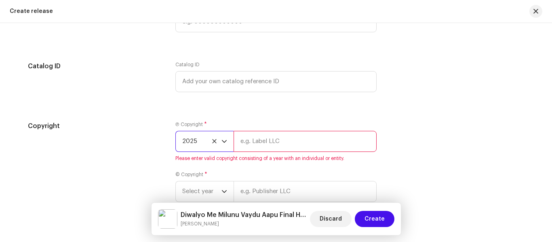
scroll to position [1487, 0]
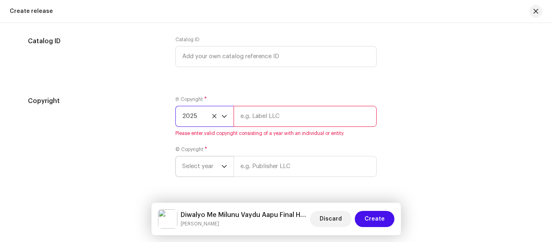
click at [198, 163] on span "Select year" at bounding box center [201, 166] width 39 height 20
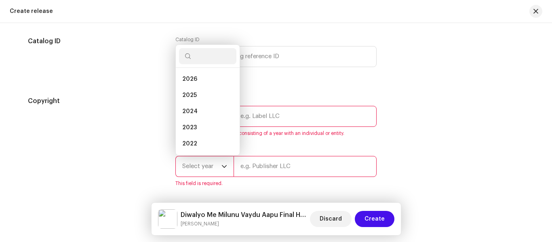
scroll to position [13, 0]
drag, startPoint x: 190, startPoint y: 82, endPoint x: 221, endPoint y: 96, distance: 34.0
click at [190, 82] on span "2025" at bounding box center [189, 82] width 15 height 8
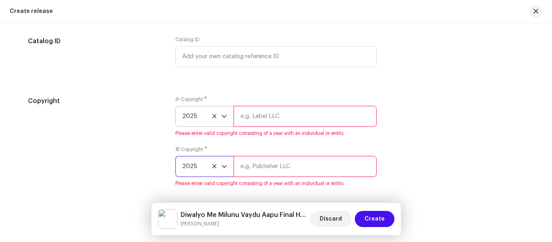
click at [281, 121] on input "text" at bounding box center [305, 116] width 143 height 21
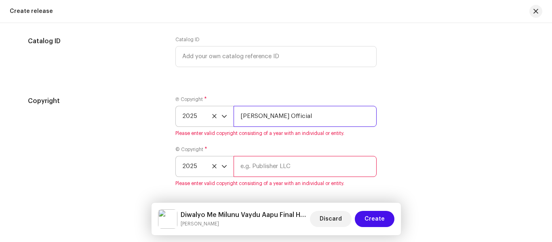
type input "[PERSON_NAME] Official"
click at [253, 166] on input "text" at bounding box center [305, 166] width 143 height 21
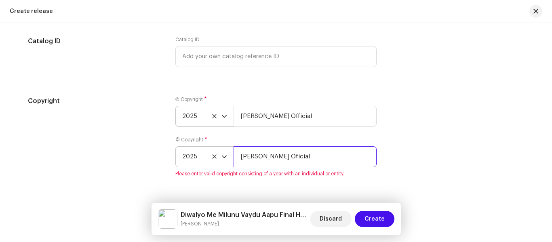
click at [289, 160] on input "[PERSON_NAME] Oficial" at bounding box center [305, 156] width 143 height 21
click at [359, 163] on input "[PERSON_NAME] Official" at bounding box center [305, 156] width 143 height 21
type input "[PERSON_NAME] Official"
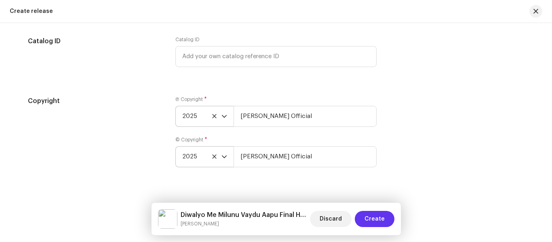
click at [364, 217] on button "Create" at bounding box center [375, 219] width 40 height 16
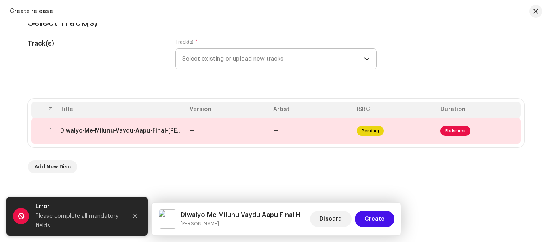
scroll to position [162, 0]
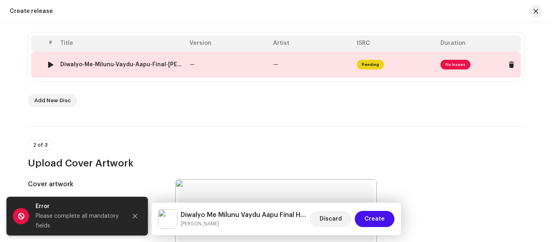
click at [256, 55] on td "—" at bounding box center [228, 65] width 84 height 26
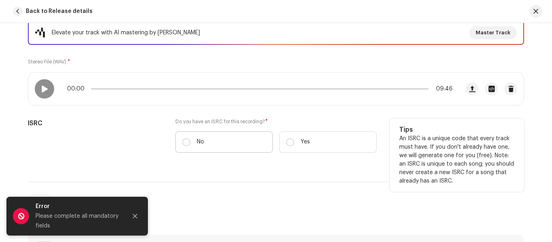
scroll to position [121, 0]
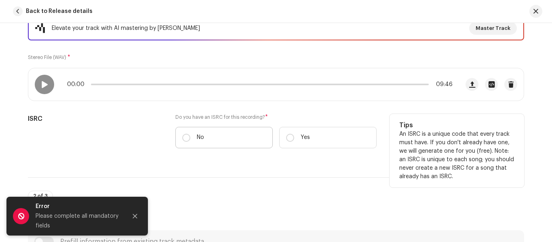
click at [207, 141] on label "No" at bounding box center [223, 137] width 97 height 21
click at [190, 141] on input "No" at bounding box center [186, 138] width 8 height 8
radio input "true"
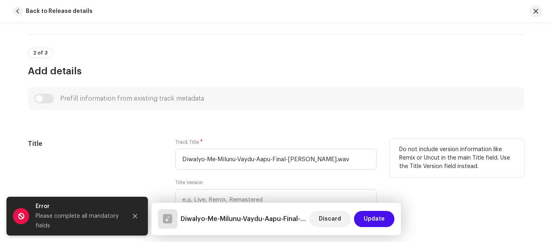
scroll to position [323, 0]
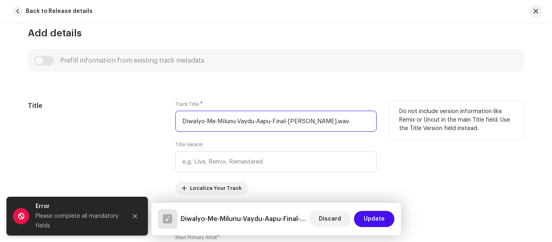
drag, startPoint x: 263, startPoint y: 117, endPoint x: 150, endPoint y: 127, distance: 112.8
click at [152, 127] on div "Title Track Title * Diwalyo-Me-Milunu-Vaydu-Aapu-Final-[PERSON_NAME].wav Title …" at bounding box center [276, 148] width 496 height 94
paste input "Me Milunu Vaydu Aapu Final [PERSON_NAME]"
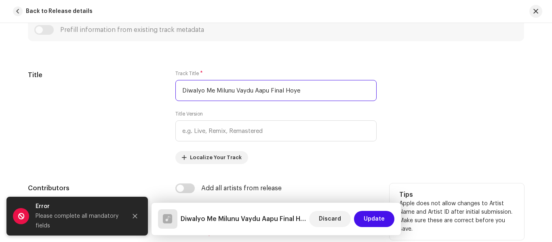
scroll to position [485, 0]
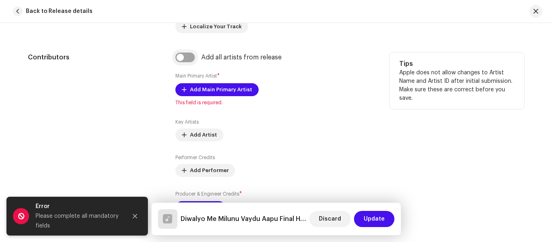
type input "Diwalyo Me Milunu Vaydu Aapu Final Hoye"
click at [190, 57] on input "checkbox" at bounding box center [184, 58] width 19 height 10
checkbox input "true"
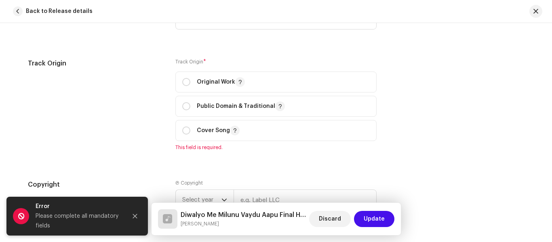
scroll to position [1010, 0]
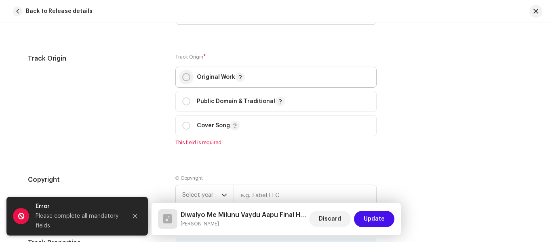
click at [183, 79] on input "radio" at bounding box center [186, 77] width 8 height 8
radio input "true"
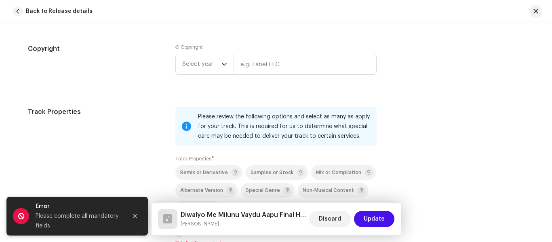
scroll to position [1253, 0]
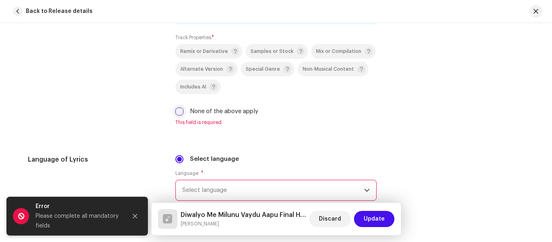
click at [178, 113] on input "None of the above apply" at bounding box center [179, 111] width 8 height 8
checkbox input "true"
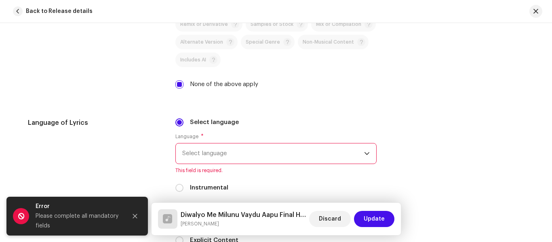
scroll to position [1293, 0]
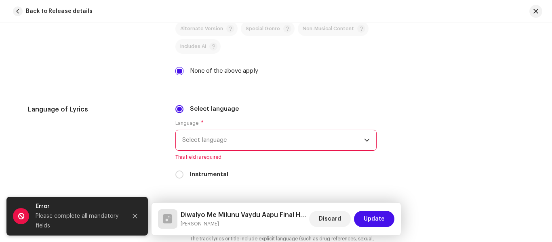
click at [201, 141] on span "Select language" at bounding box center [273, 140] width 182 height 20
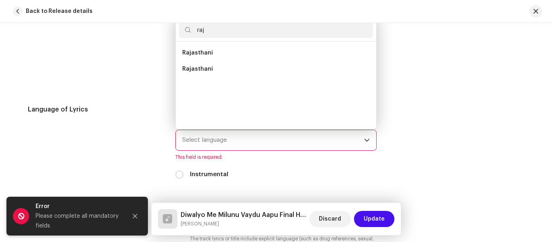
scroll to position [0, 0]
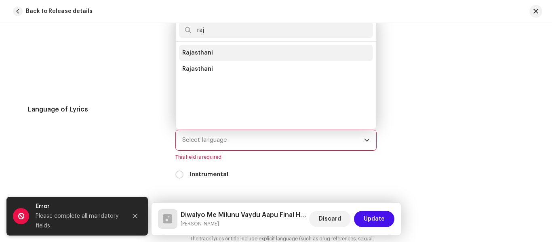
type input "raj"
click at [201, 56] on span "Rajasthani" at bounding box center [197, 53] width 31 height 8
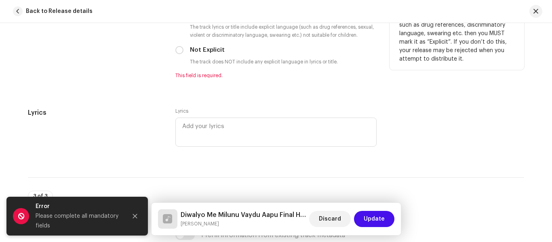
click at [182, 47] on div "Not Explicit" at bounding box center [275, 50] width 201 height 9
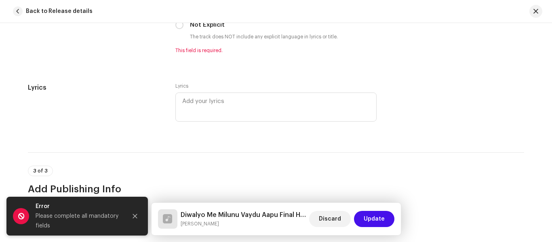
scroll to position [1455, 0]
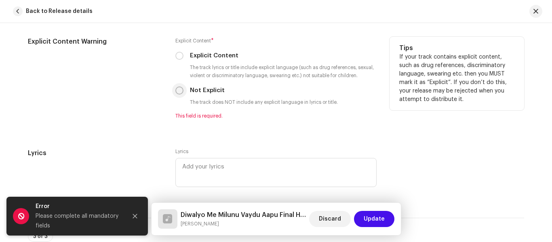
click at [179, 93] on input "Not Explicit" at bounding box center [179, 90] width 8 height 8
radio input "true"
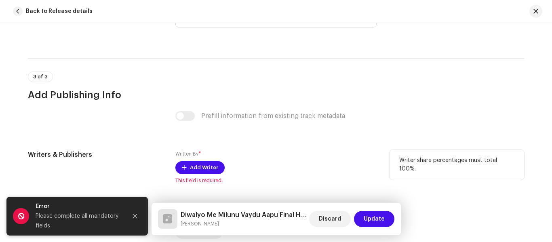
scroll to position [1616, 0]
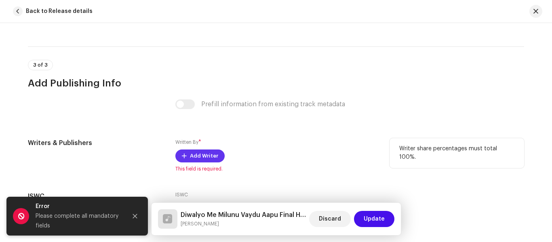
click at [191, 156] on span "Add Writer" at bounding box center [204, 156] width 28 height 16
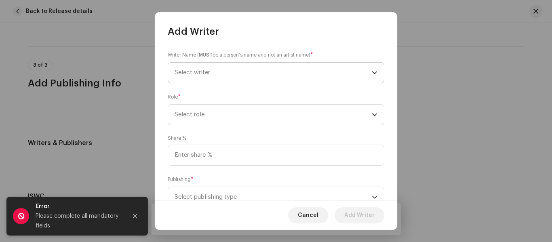
click at [190, 68] on span "Select writer" at bounding box center [273, 73] width 197 height 20
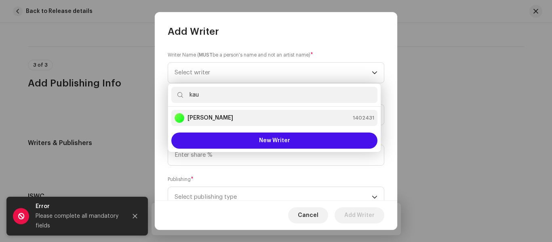
type input "kau"
click at [209, 114] on strong "[PERSON_NAME]" at bounding box center [211, 118] width 46 height 8
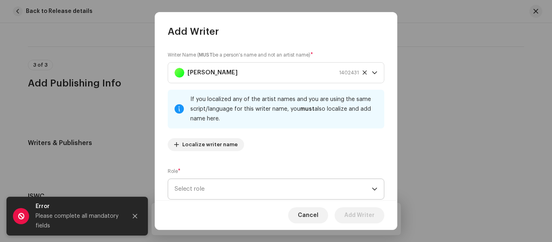
click at [215, 192] on span "Select role" at bounding box center [273, 189] width 197 height 20
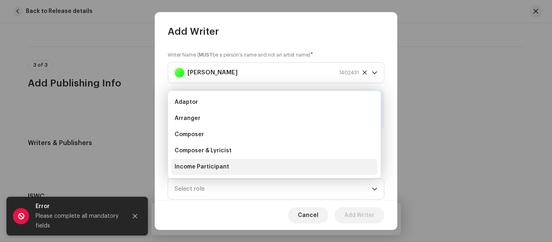
scroll to position [13, 0]
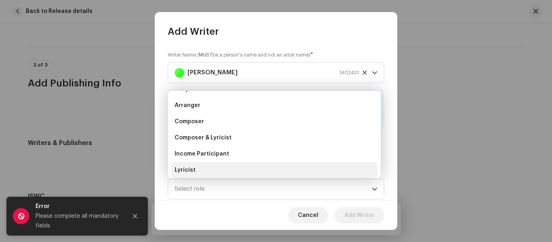
click at [204, 165] on li "Lyricist" at bounding box center [274, 170] width 206 height 16
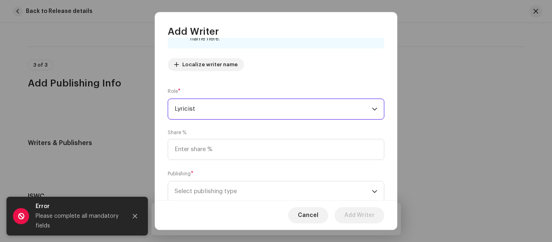
scroll to position [81, 0]
click at [212, 190] on span "Select publishing type" at bounding box center [273, 191] width 197 height 20
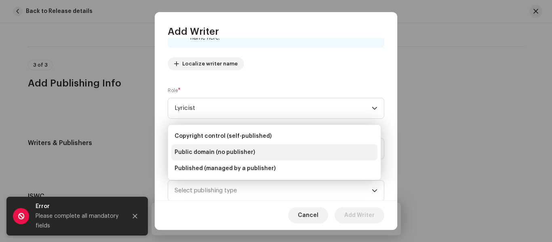
click at [225, 152] on span "Public domain (no publisher)" at bounding box center [215, 152] width 80 height 8
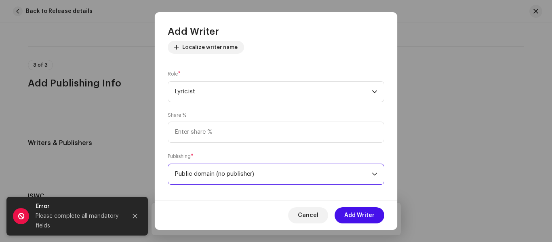
scroll to position [104, 0]
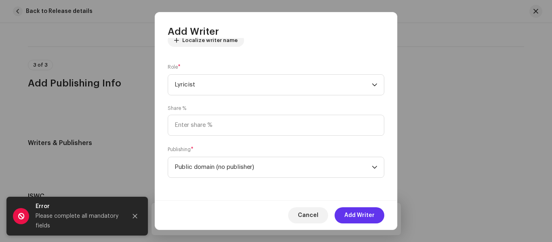
click at [344, 209] on button "Add Writer" at bounding box center [360, 215] width 50 height 16
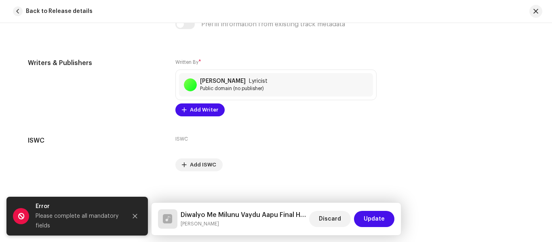
scroll to position [1703, 0]
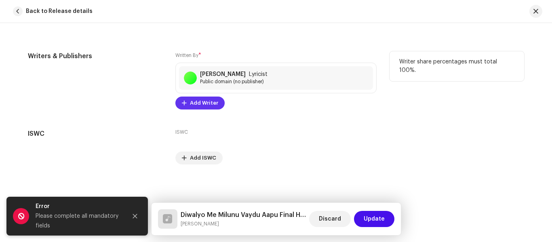
click at [196, 109] on span "Add Writer" at bounding box center [204, 103] width 28 height 16
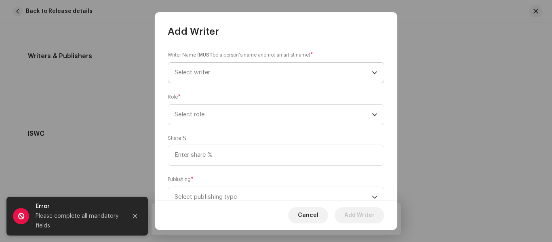
click at [196, 72] on span "Select writer" at bounding box center [193, 73] width 36 height 6
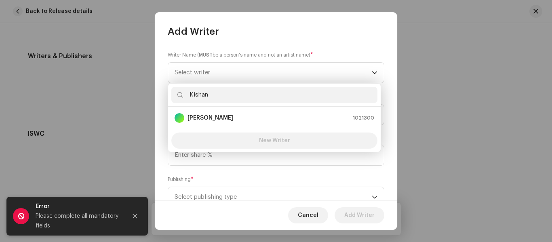
type input "Kishan"
click at [315, 140] on button "New Writer" at bounding box center [274, 141] width 206 height 16
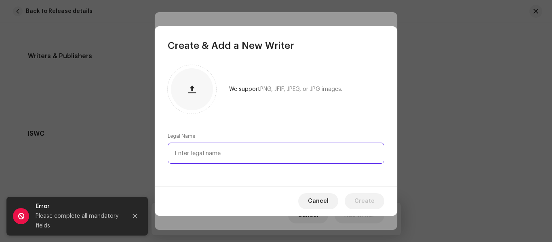
click at [183, 154] on input "text" at bounding box center [276, 153] width 217 height 21
type input "[PERSON_NAME]"
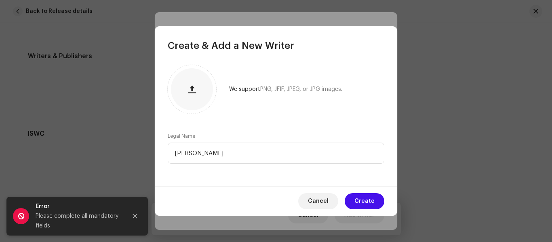
click at [352, 198] on button "Create" at bounding box center [365, 201] width 40 height 16
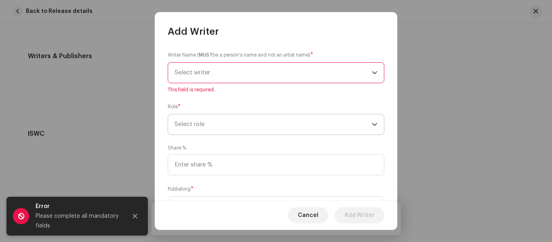
click at [194, 124] on span "Select role" at bounding box center [273, 124] width 197 height 20
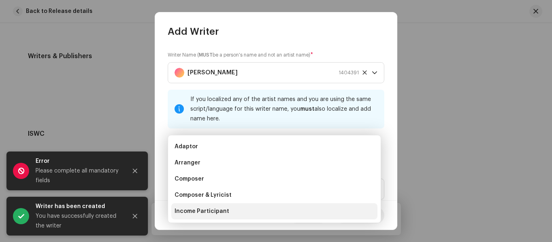
scroll to position [40, 0]
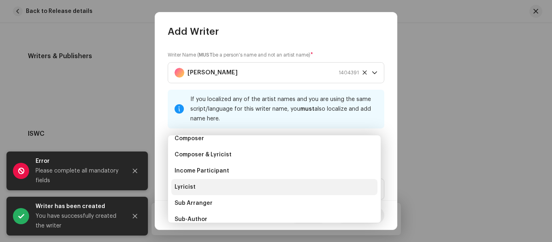
click at [197, 188] on li "Lyricist" at bounding box center [274, 187] width 206 height 16
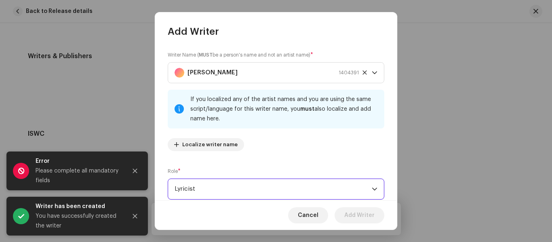
click at [214, 192] on span "Lyricist" at bounding box center [273, 189] width 197 height 20
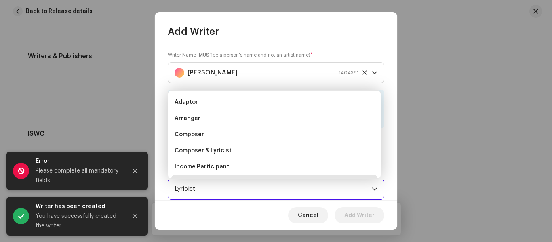
scroll to position [13, 0]
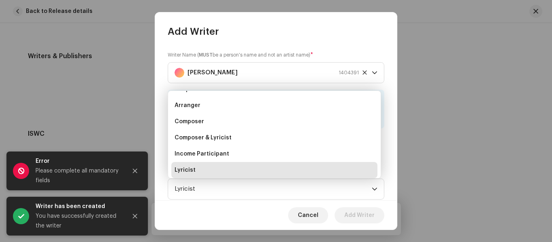
click at [197, 170] on li "Lyricist" at bounding box center [274, 170] width 206 height 16
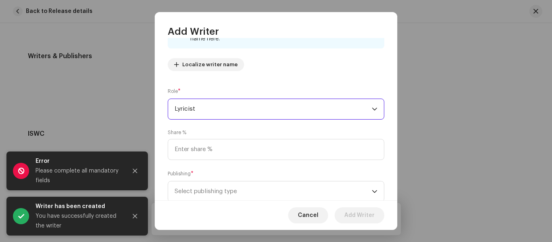
scroll to position [81, 0]
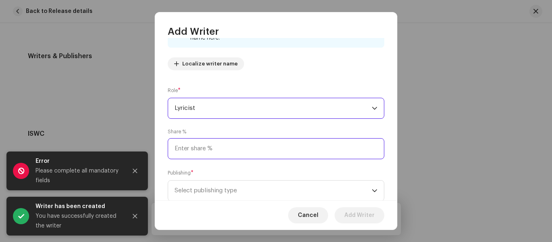
click at [198, 155] on input at bounding box center [276, 148] width 217 height 21
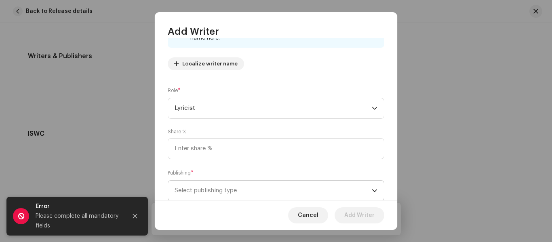
click at [209, 190] on span "Select publishing type" at bounding box center [273, 191] width 197 height 20
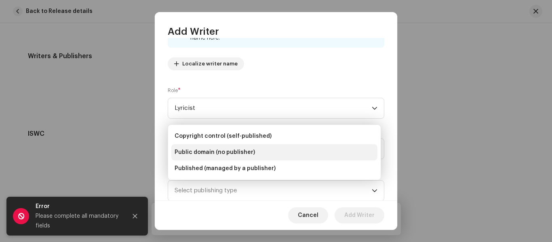
click at [209, 148] on span "Public domain (no publisher)" at bounding box center [215, 152] width 80 height 8
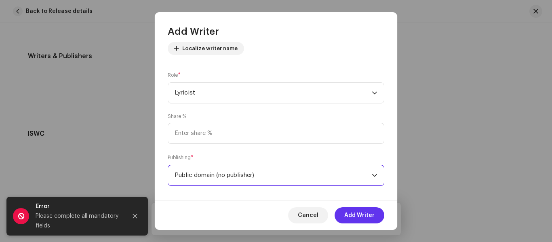
scroll to position [104, 0]
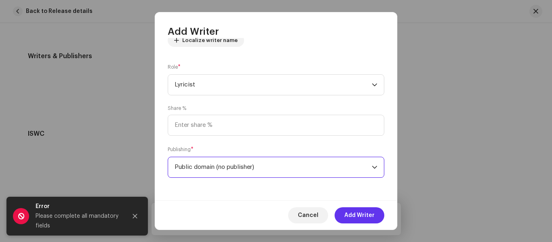
click at [347, 209] on span "Add Writer" at bounding box center [359, 215] width 30 height 16
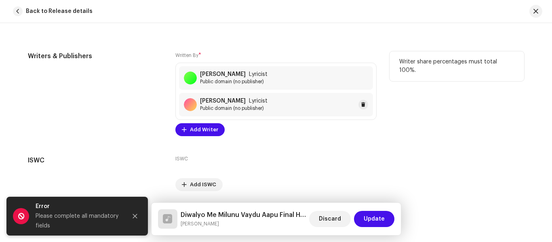
click at [196, 116] on div "[PERSON_NAME] Lyricist Public domain (no publisher)" at bounding box center [276, 104] width 194 height 23
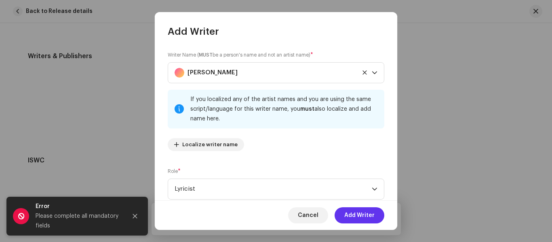
click at [351, 215] on span "Add Writer" at bounding box center [359, 215] width 30 height 16
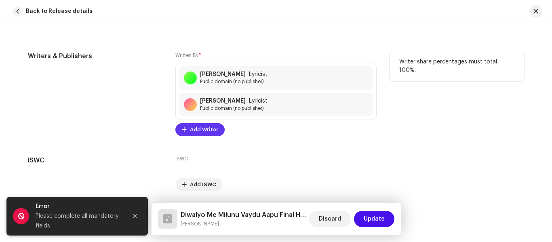
click at [202, 134] on span "Add Writer" at bounding box center [204, 130] width 28 height 16
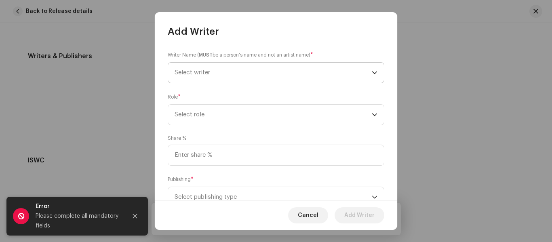
click at [195, 77] on span "Select writer" at bounding box center [273, 73] width 197 height 20
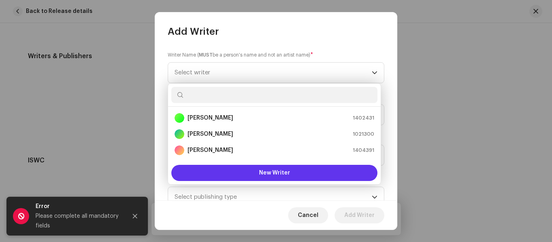
click at [225, 166] on button "New Writer" at bounding box center [274, 173] width 206 height 16
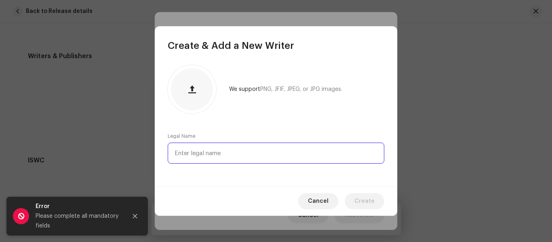
click at [195, 149] on input "text" at bounding box center [276, 153] width 217 height 21
type input "[PERSON_NAME]"
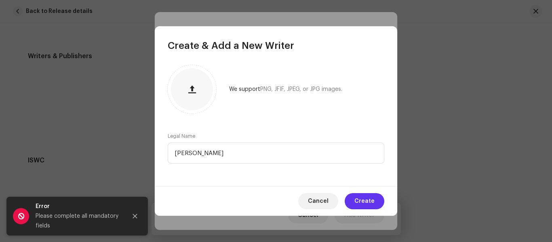
click at [371, 200] on span "Create" at bounding box center [364, 201] width 20 height 16
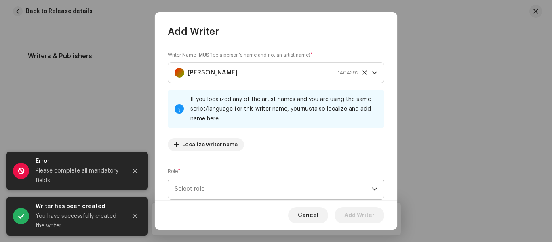
click at [217, 186] on span "Select role" at bounding box center [273, 189] width 197 height 20
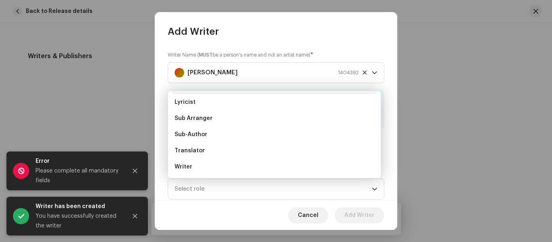
scroll to position [0, 0]
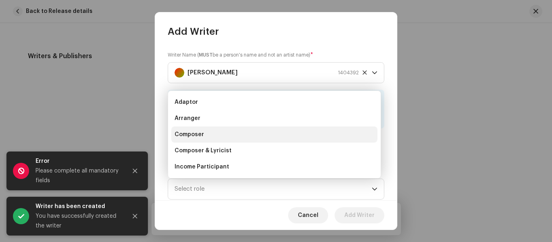
click at [202, 131] on span "Composer" at bounding box center [190, 135] width 30 height 8
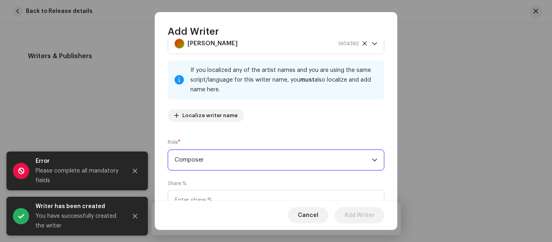
scroll to position [81, 0]
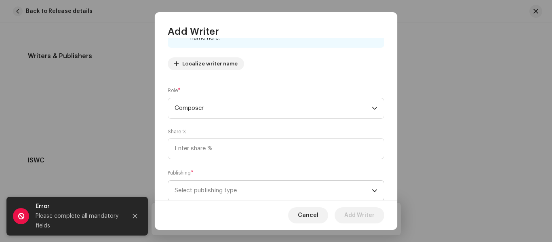
click at [219, 190] on span "Select publishing type" at bounding box center [273, 191] width 197 height 20
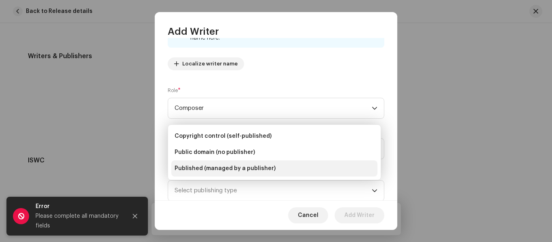
click at [219, 166] on span "Published (managed by a publisher)" at bounding box center [225, 168] width 101 height 8
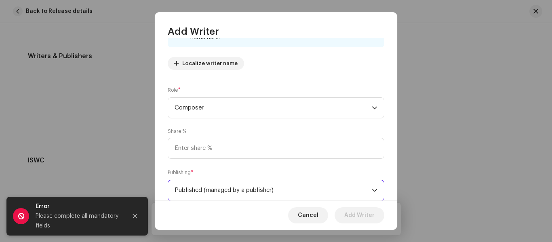
scroll to position [145, 0]
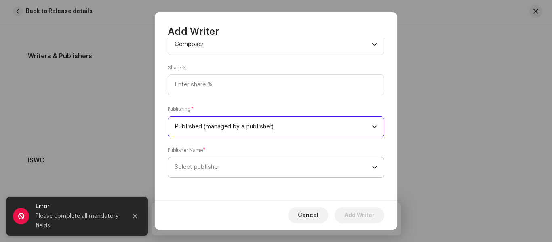
click at [215, 166] on span "Select publisher" at bounding box center [197, 167] width 45 height 6
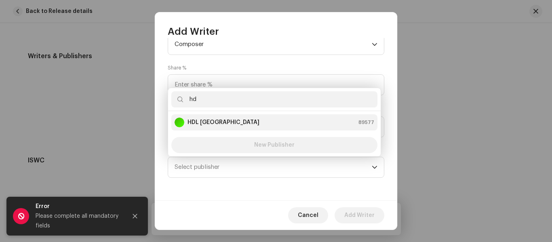
type input "hd"
click at [206, 119] on strong "HDL [GEOGRAPHIC_DATA]" at bounding box center [224, 122] width 72 height 8
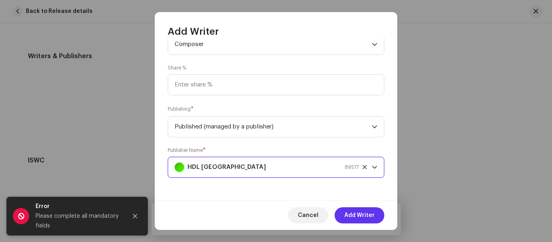
click at [362, 213] on span "Add Writer" at bounding box center [359, 215] width 30 height 16
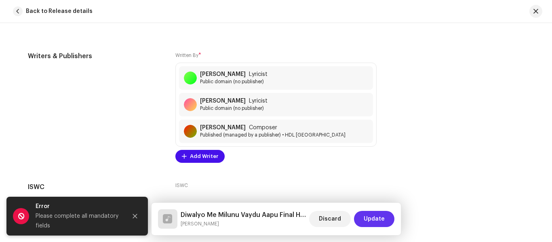
click at [367, 220] on span "Update" at bounding box center [374, 219] width 21 height 16
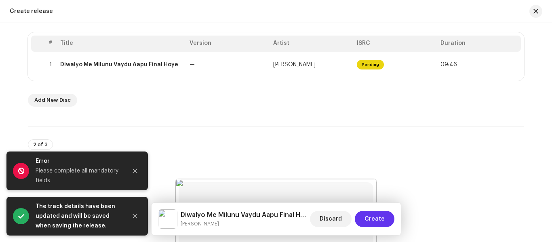
click at [365, 217] on button "Create" at bounding box center [375, 219] width 40 height 16
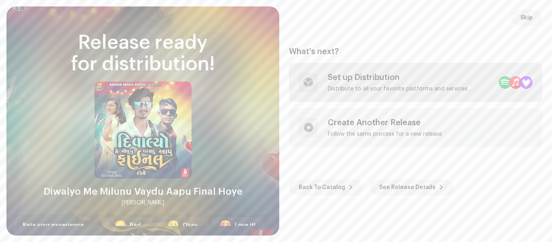
click at [329, 76] on div "Set up Distribution" at bounding box center [398, 78] width 140 height 10
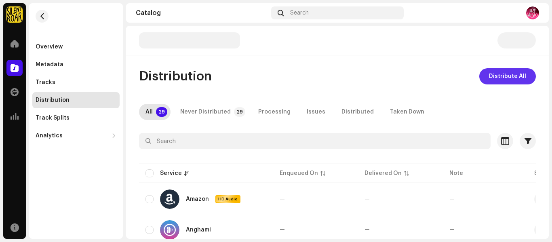
click at [495, 78] on span "Distribute All" at bounding box center [507, 76] width 37 height 16
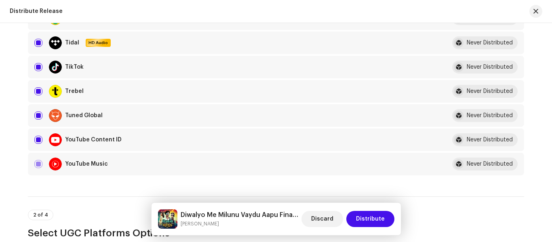
scroll to position [687, 0]
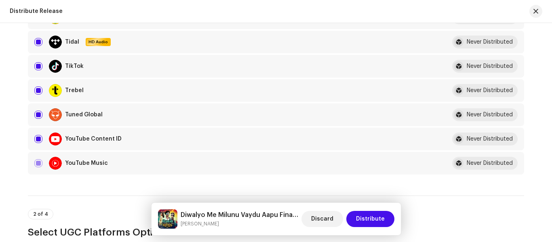
click at [28, 138] on td "YouTube Content ID" at bounding box center [233, 139] width 411 height 23
click at [37, 138] on input "checkbox" at bounding box center [38, 139] width 8 height 8
checkbox input "false"
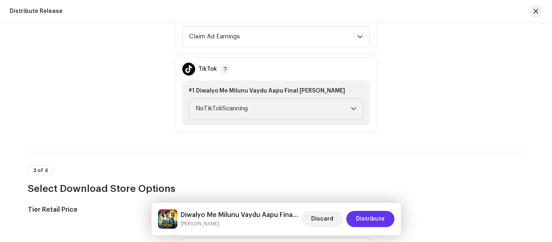
scroll to position [970, 0]
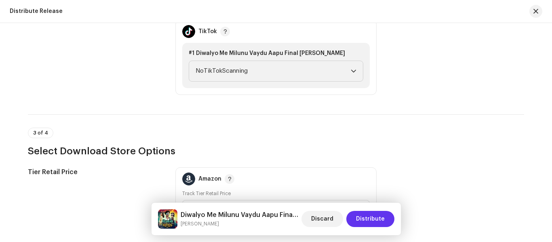
click at [371, 215] on span "Distribute" at bounding box center [370, 219] width 29 height 16
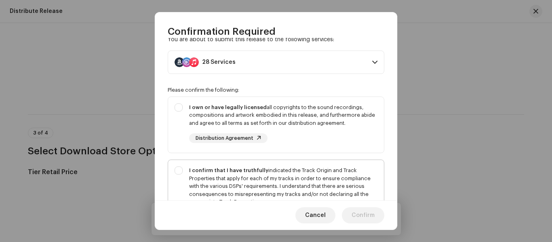
scroll to position [40, 0]
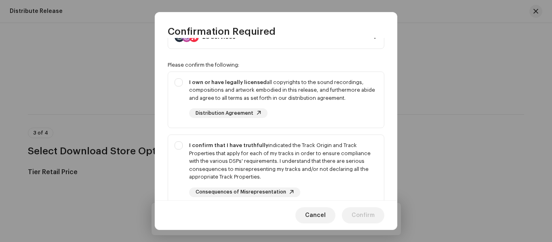
click at [167, 82] on div "You are about to submit this release to the following services: 28 Services Ama…" at bounding box center [276, 119] width 242 height 162
click at [179, 78] on div "I own or have legally licensed all copyrights to the sound recordings, composit…" at bounding box center [276, 98] width 216 height 53
checkbox input "true"
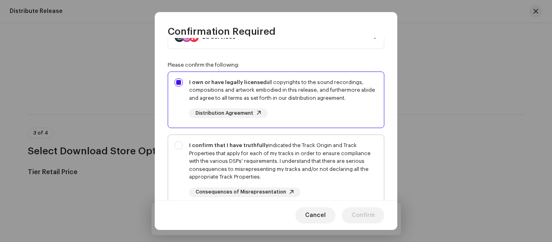
click at [179, 160] on div "I confirm that I have truthfully indicated the Track Origin and Track Propertie…" at bounding box center [276, 169] width 216 height 69
checkbox input "true"
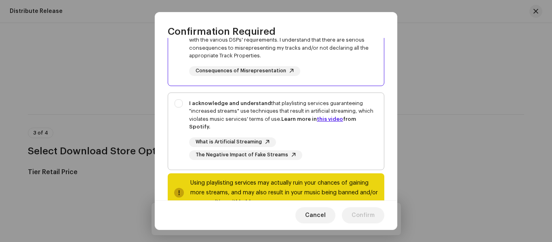
click at [183, 115] on div "I acknowledge and understand that playlisting services guaranteeing "increased …" at bounding box center [276, 130] width 216 height 74
checkbox input "true"
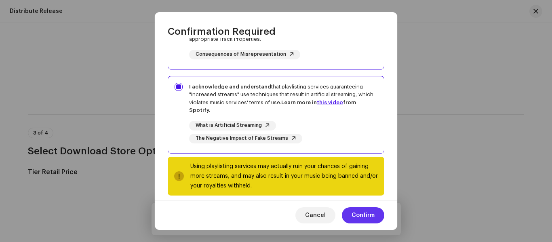
scroll to position [186, 0]
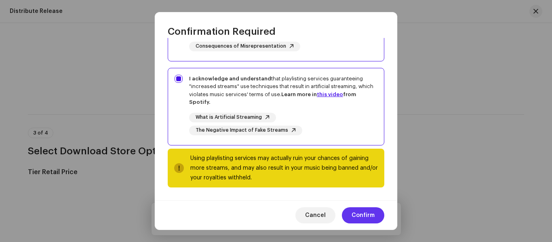
click at [374, 219] on span "Confirm" at bounding box center [363, 215] width 23 height 16
